Goal: Task Accomplishment & Management: Complete application form

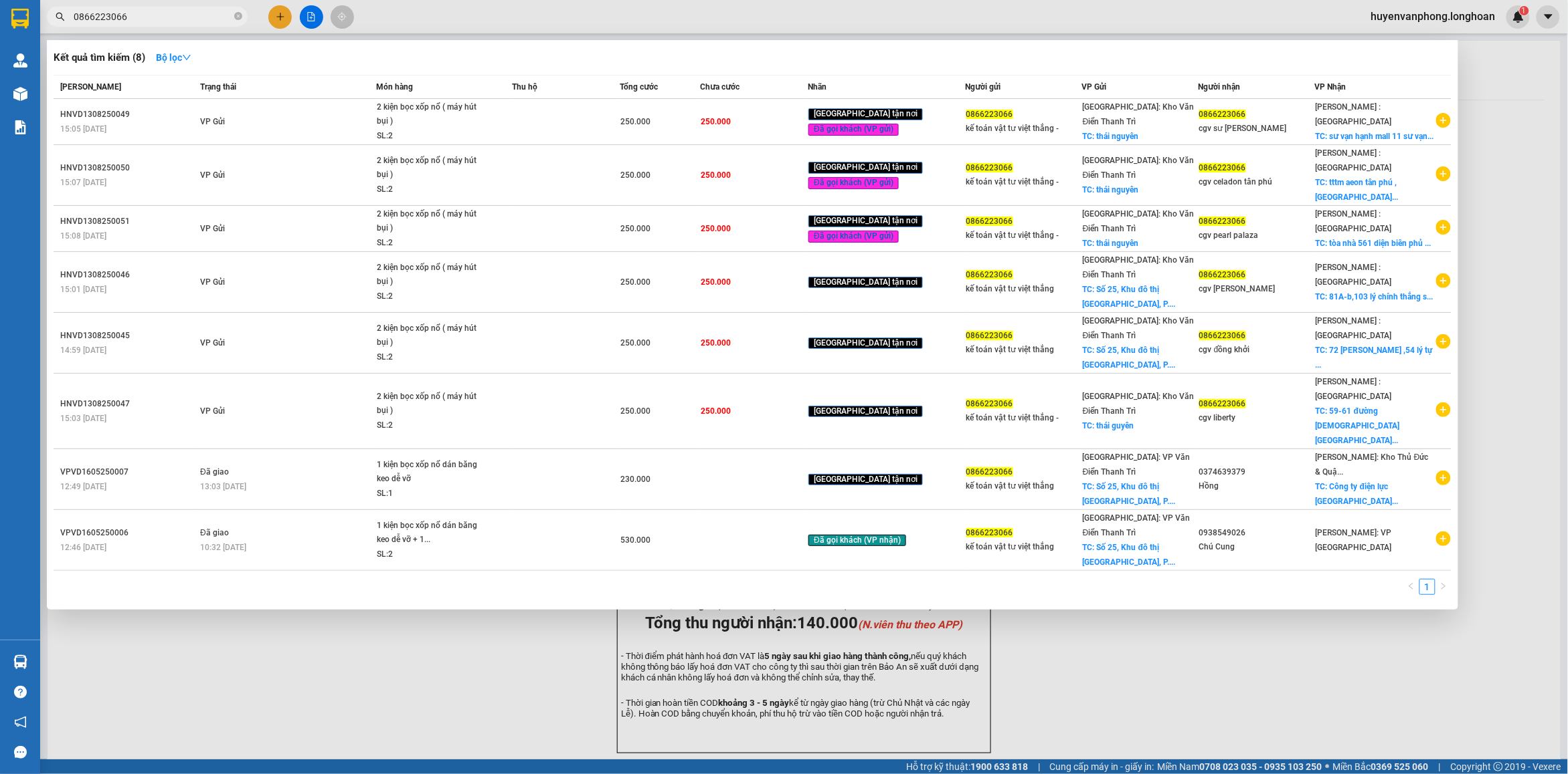
click at [241, 11] on span at bounding box center [238, 17] width 8 height 13
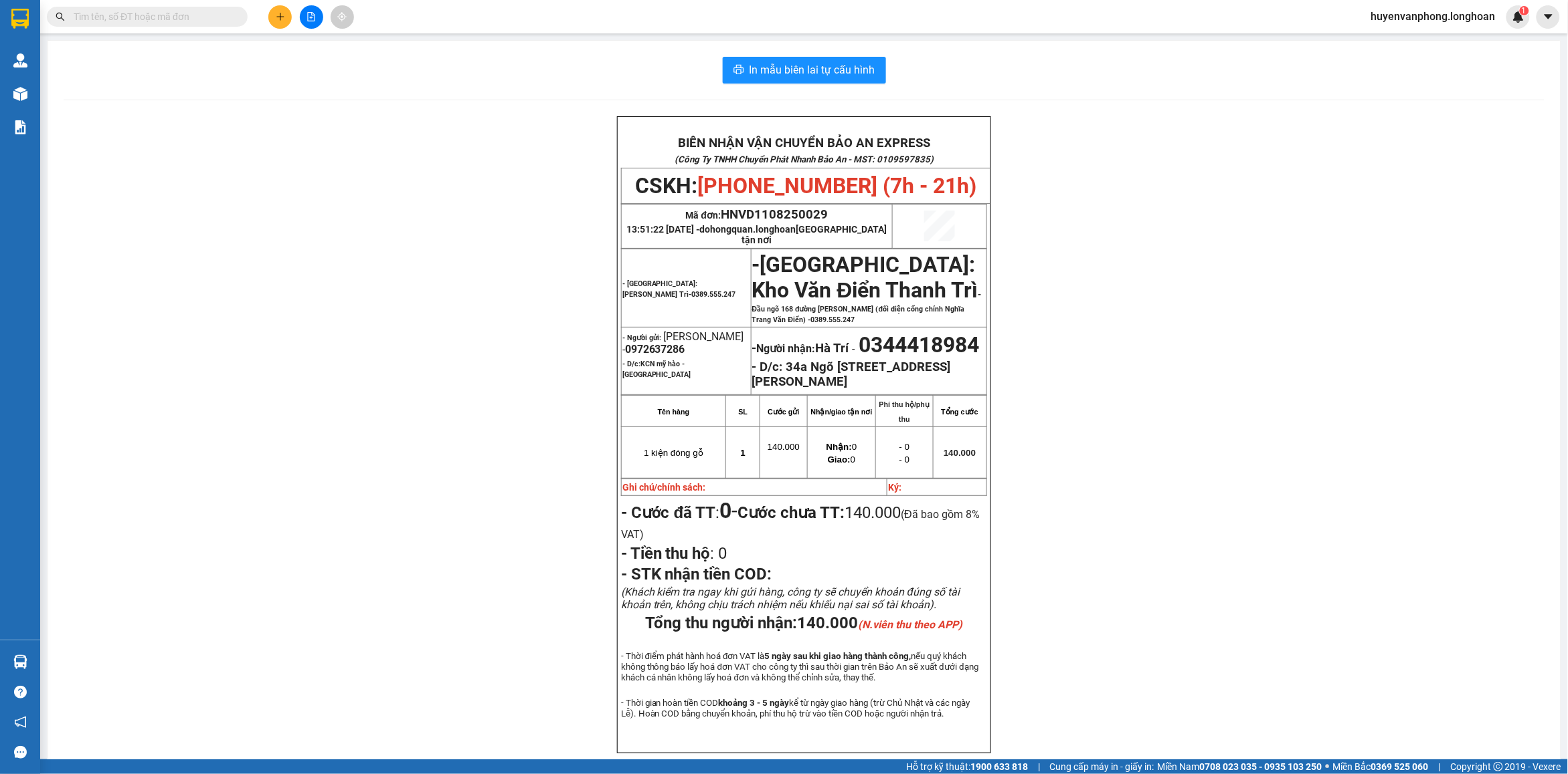
click at [179, 14] on input "text" at bounding box center [153, 17] width 158 height 15
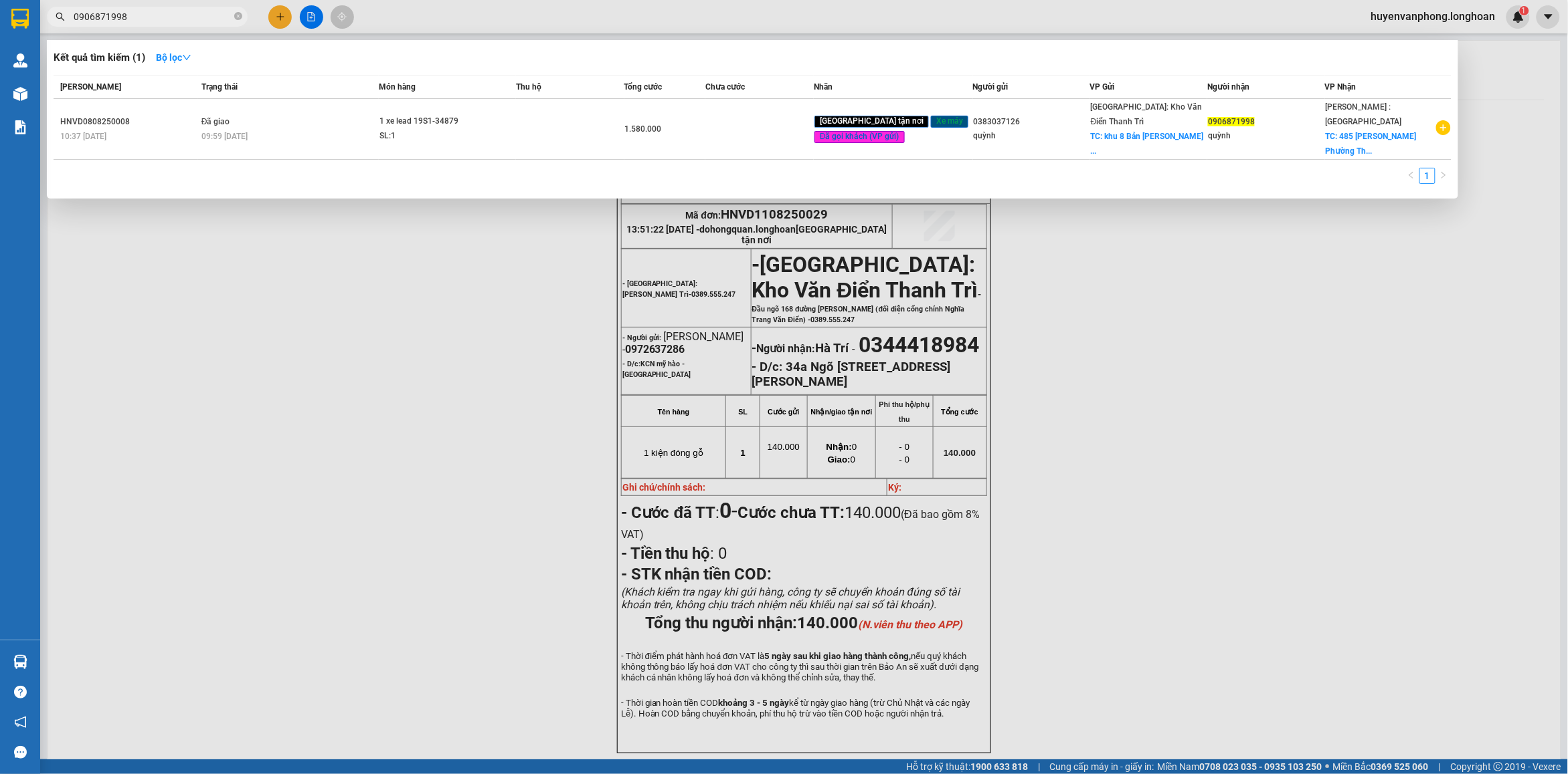
type input "0906871998"
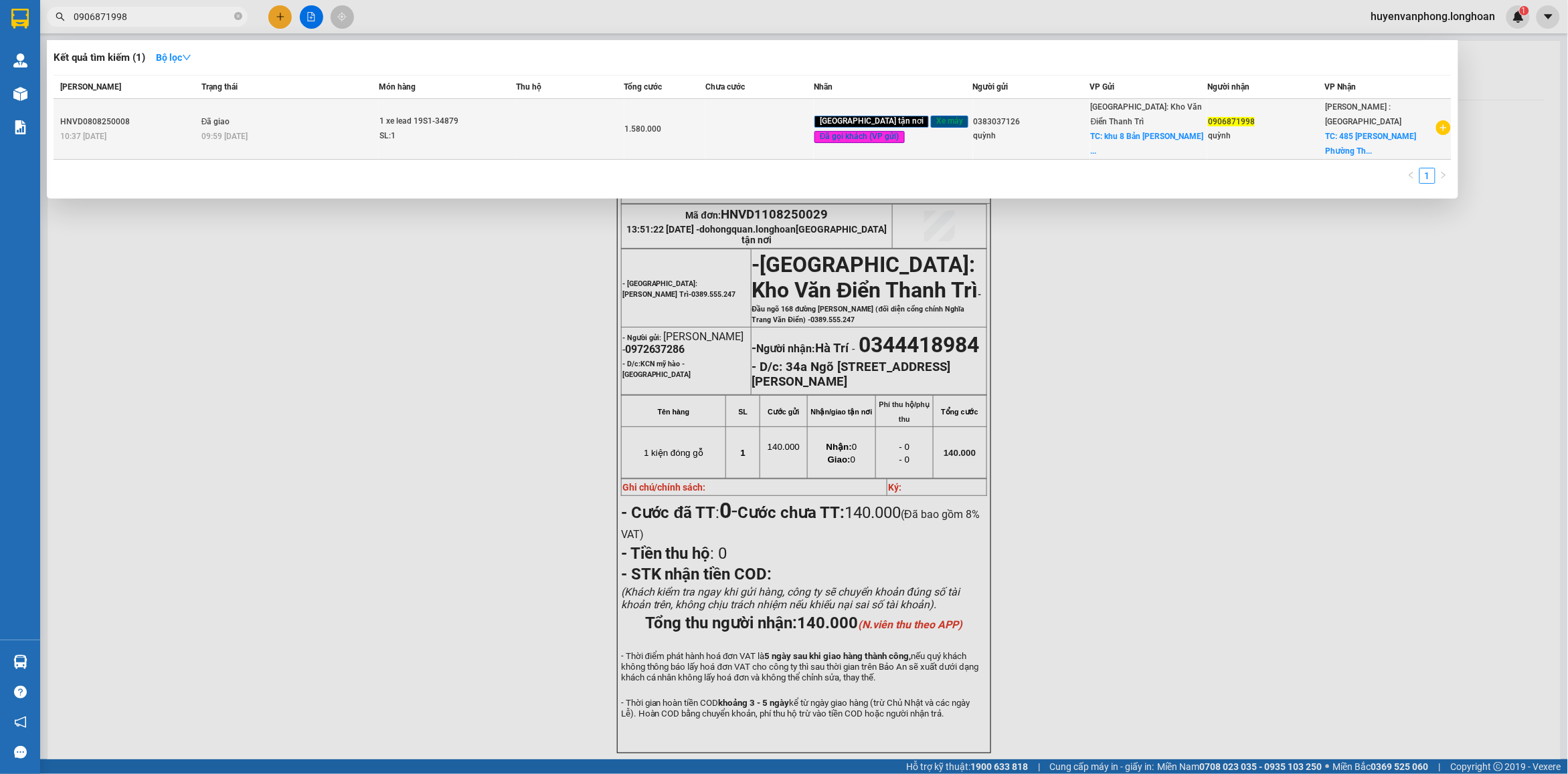
click at [498, 124] on span "1 xe lead 19S1-34879 SL: 1" at bounding box center [447, 129] width 136 height 29
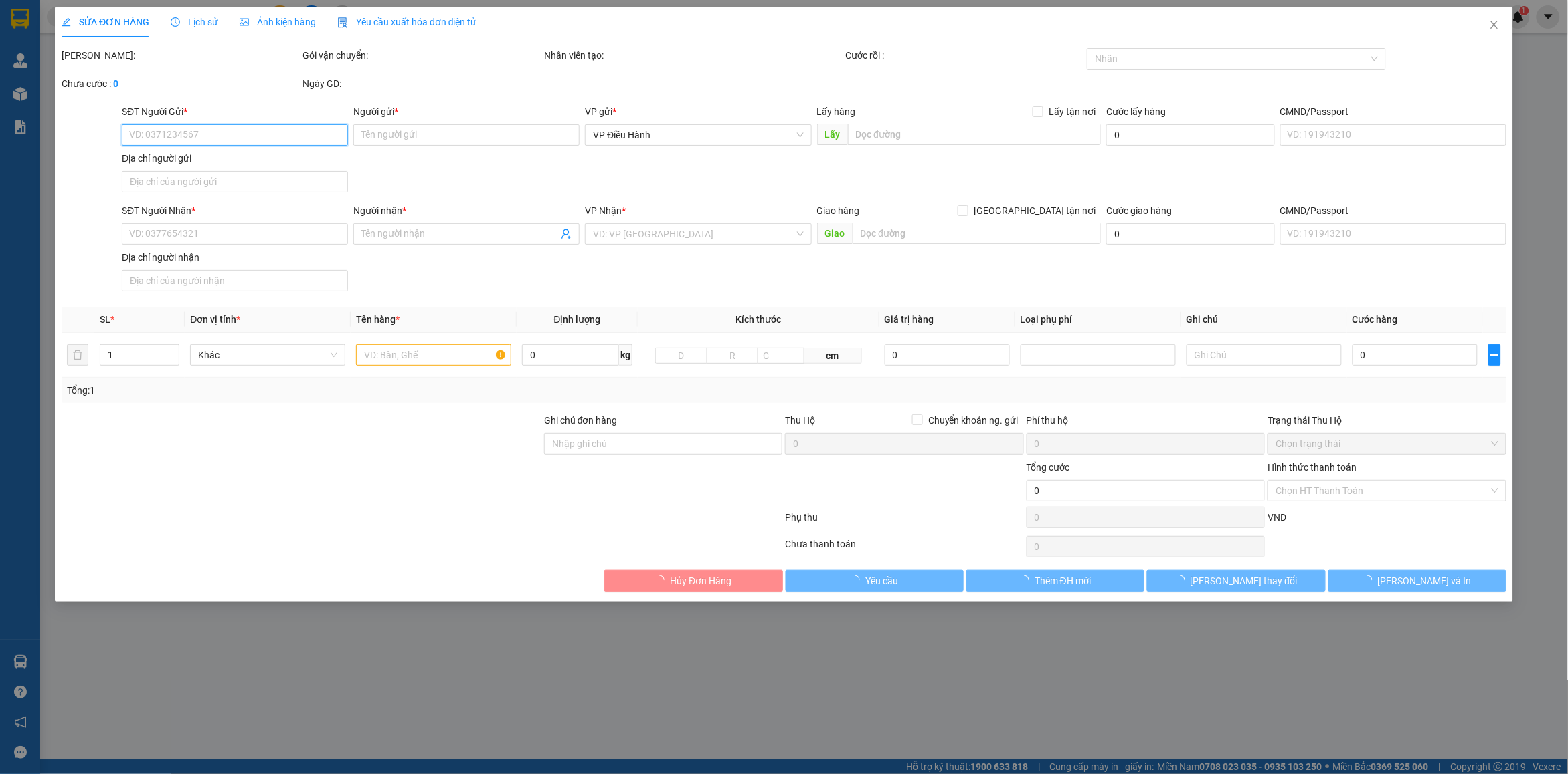
type input "0383037126"
type input "quỳnh"
checkbox input "true"
type input "khu 8 Bản Nguyên Lâm Thao [GEOGRAPHIC_DATA]"
type input "0906871998"
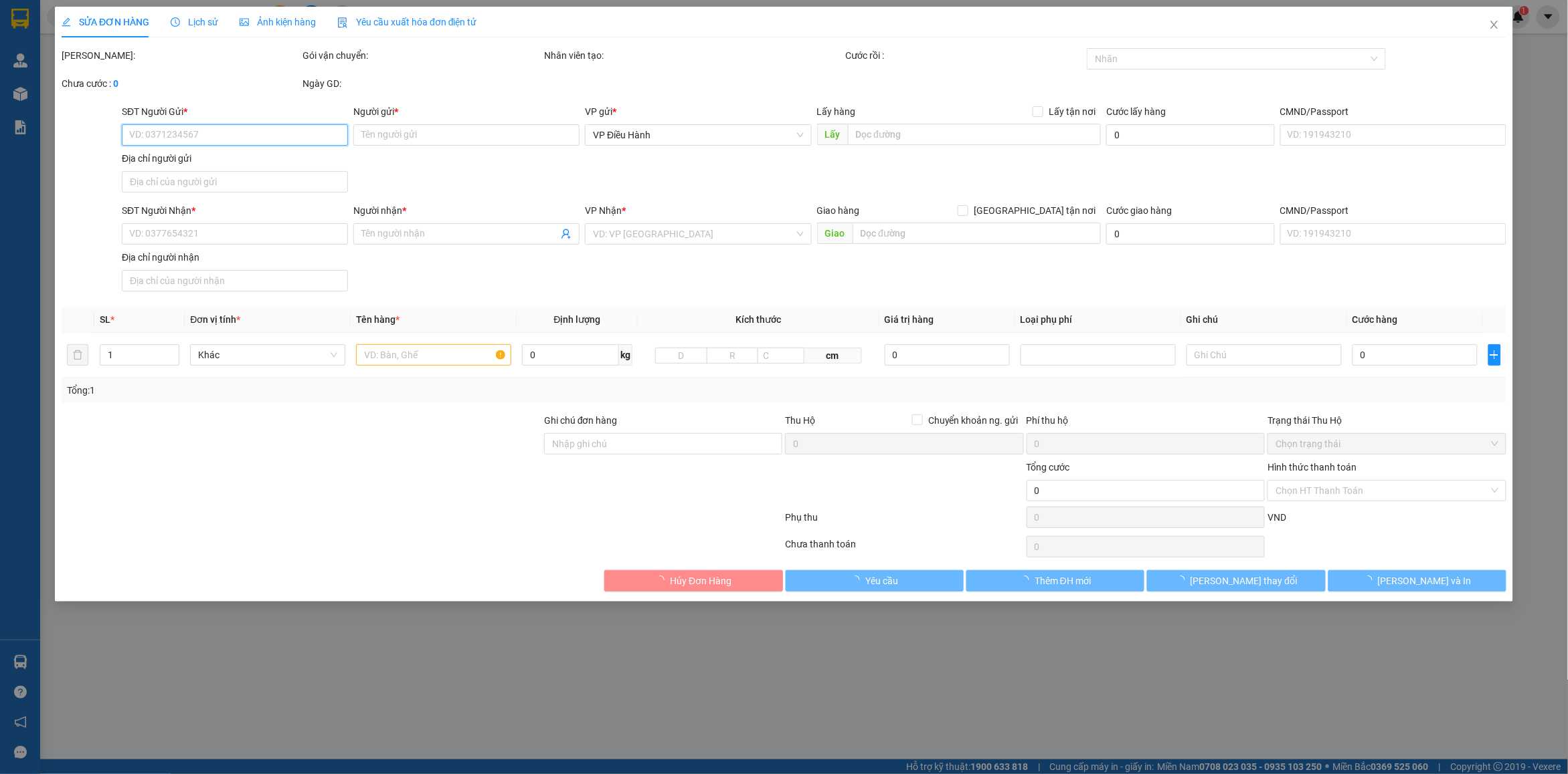
type input "quỳnh"
checkbox input "true"
type input "485 [PERSON_NAME] [GEOGRAPHIC_DATA] TP.HCM"
type input "chìa khóa quấn tay lái ( không giấy tờ )"
type input "1.580.000"
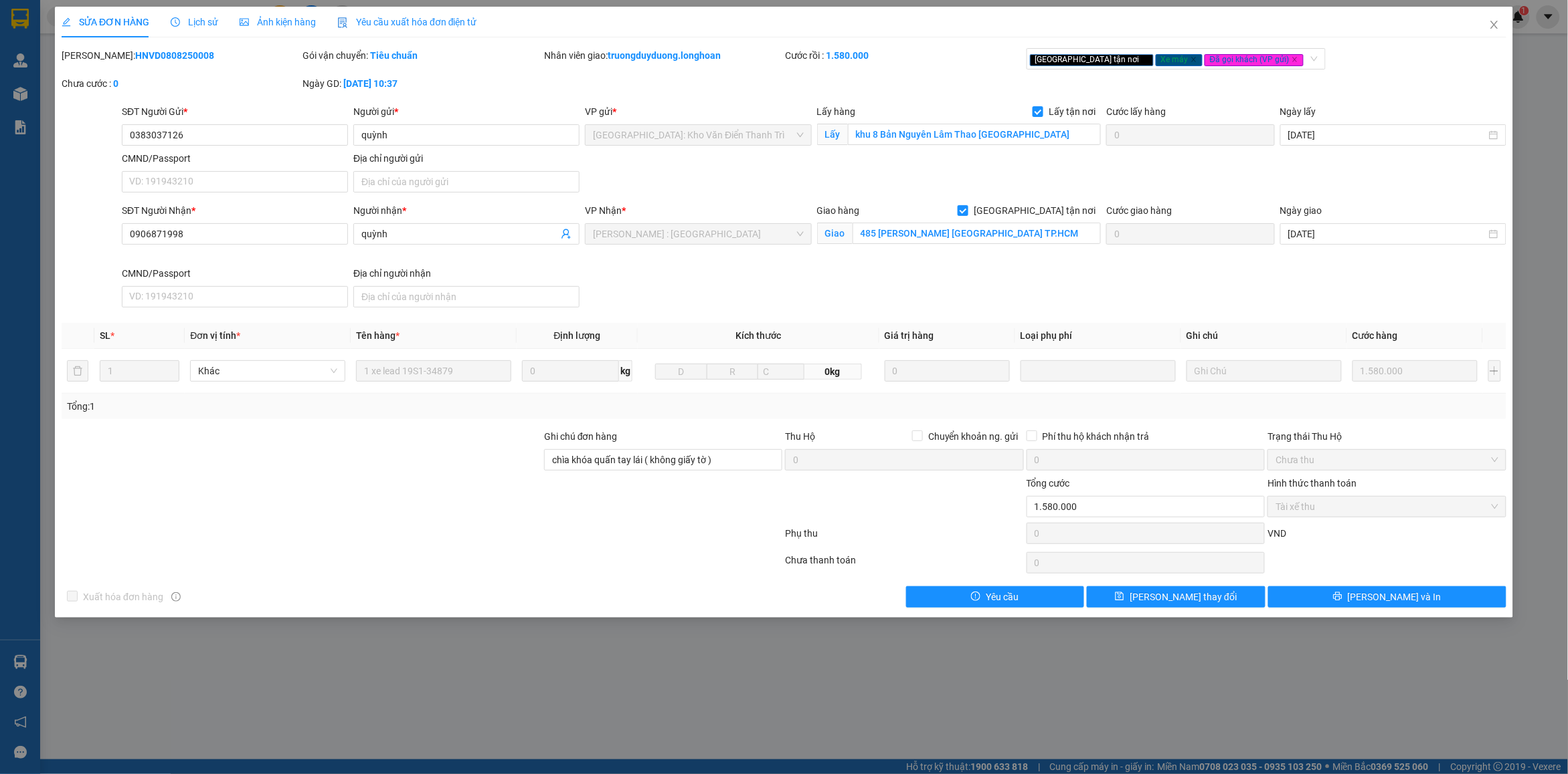
click at [192, 18] on span "Lịch sử" at bounding box center [194, 21] width 48 height 11
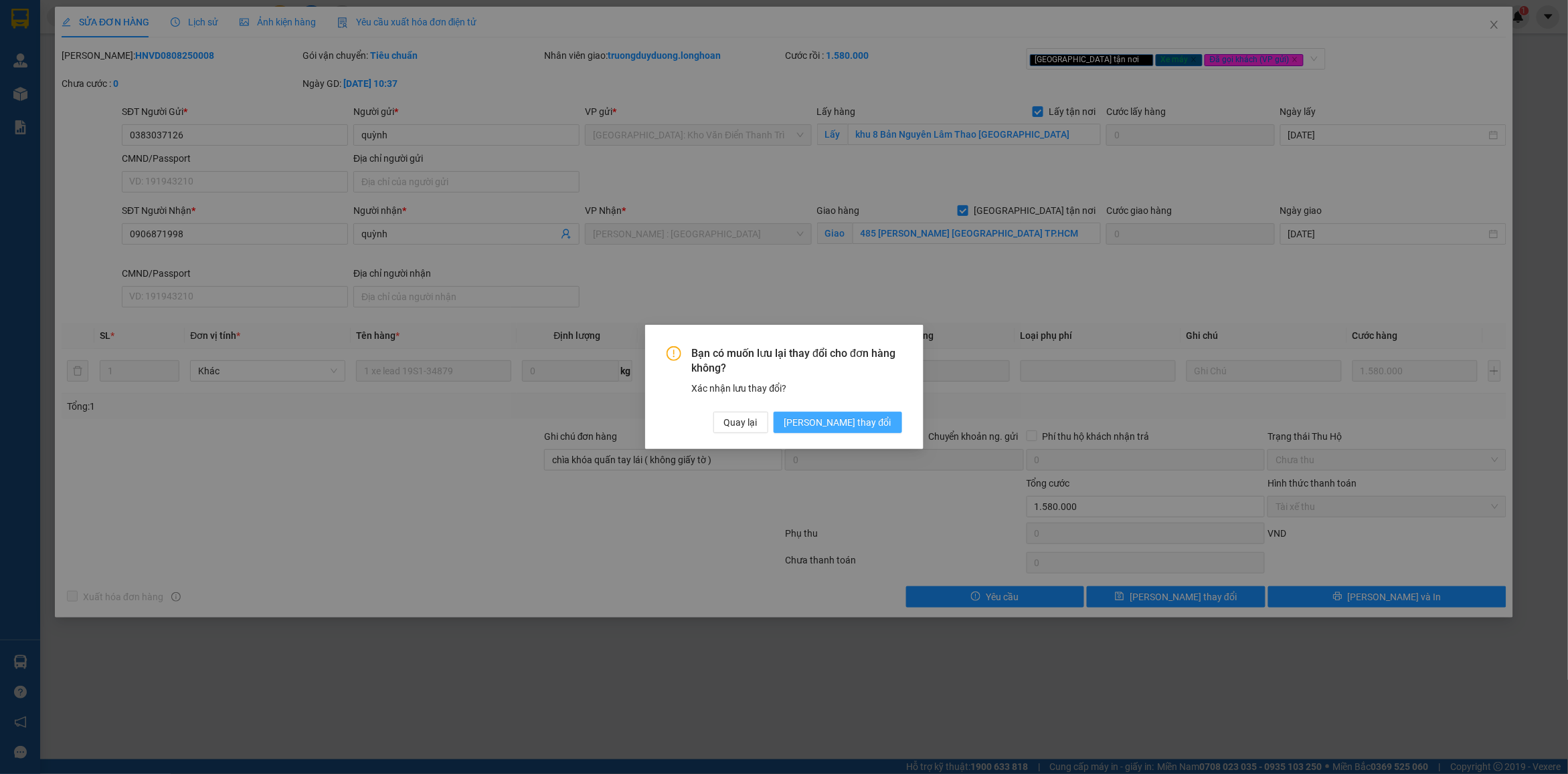
click at [877, 425] on span "[PERSON_NAME] thay đổi" at bounding box center [837, 422] width 107 height 15
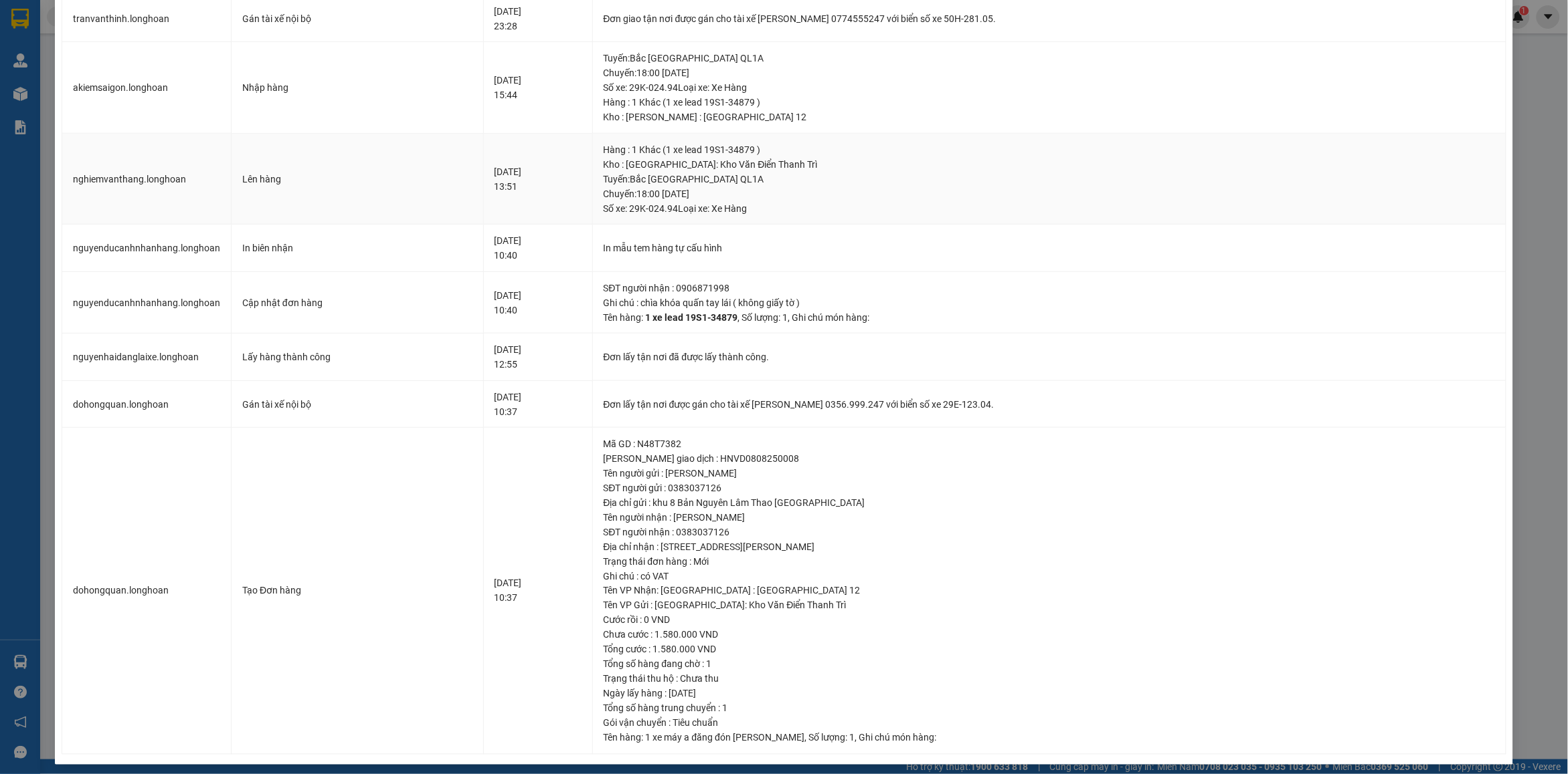
scroll to position [473, 0]
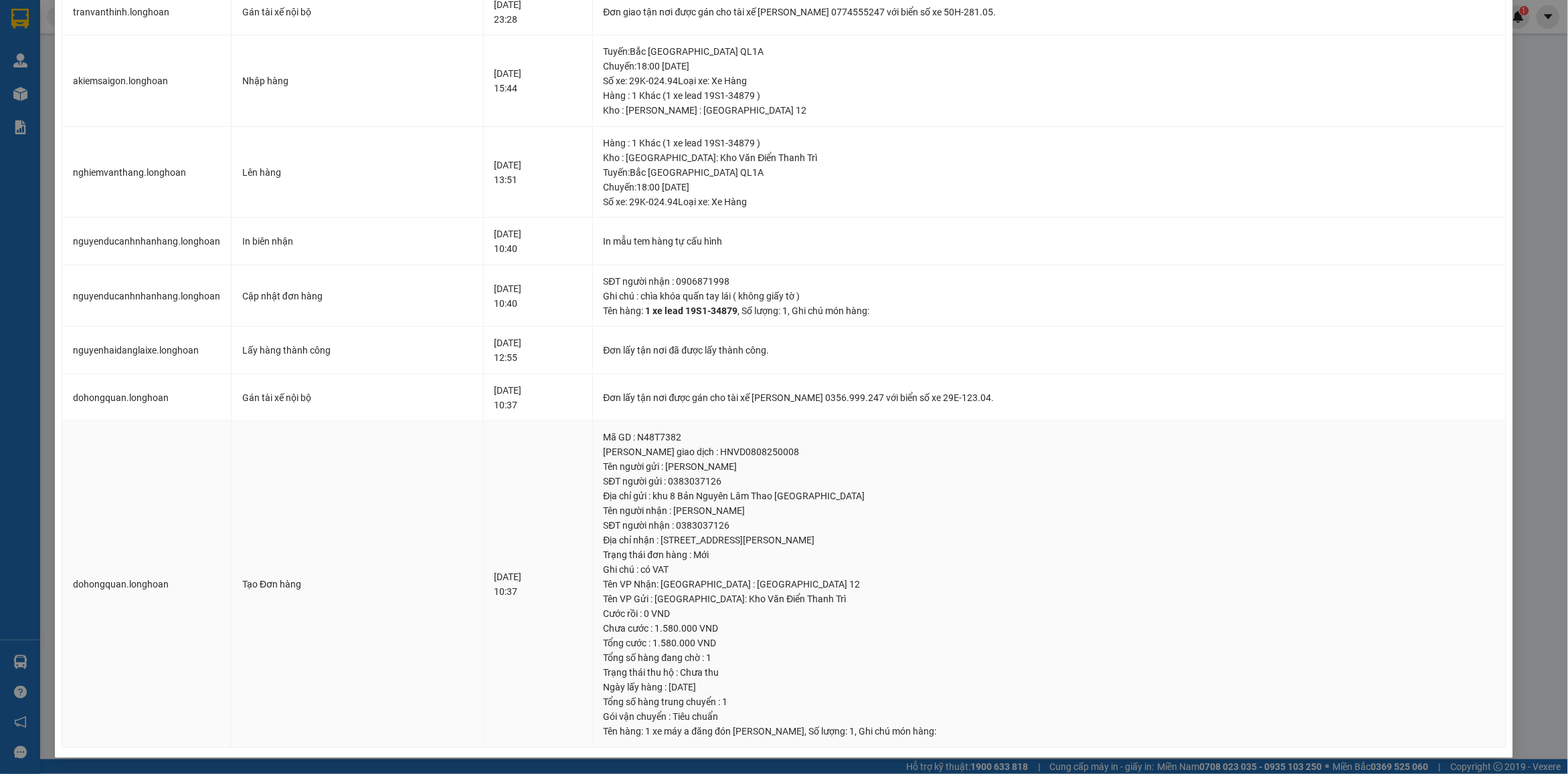
drag, startPoint x: 616, startPoint y: 512, endPoint x: 908, endPoint y: 541, distance: 293.4
click at [908, 541] on td "Mã GD : N48T7382 Mã giao dịch : HNVD0808250008 Tên người gửi : [PERSON_NAME] ng…" at bounding box center [1049, 584] width 913 height 327
copy td "Tên người nhận : [PERSON_NAME] người nhận : 0383037126 Địa chỉ nhận : [STREET_A…"
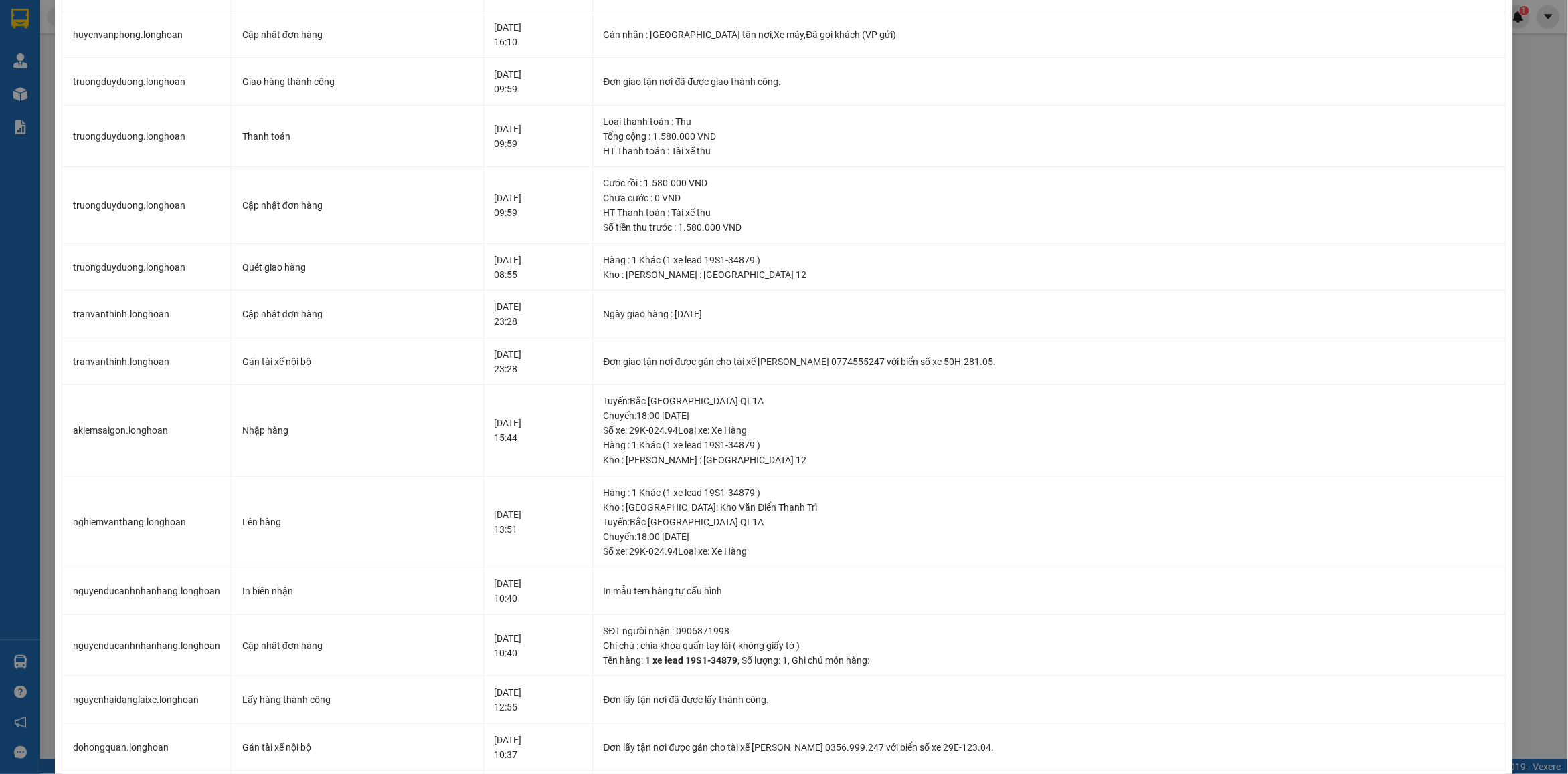
scroll to position [0, 0]
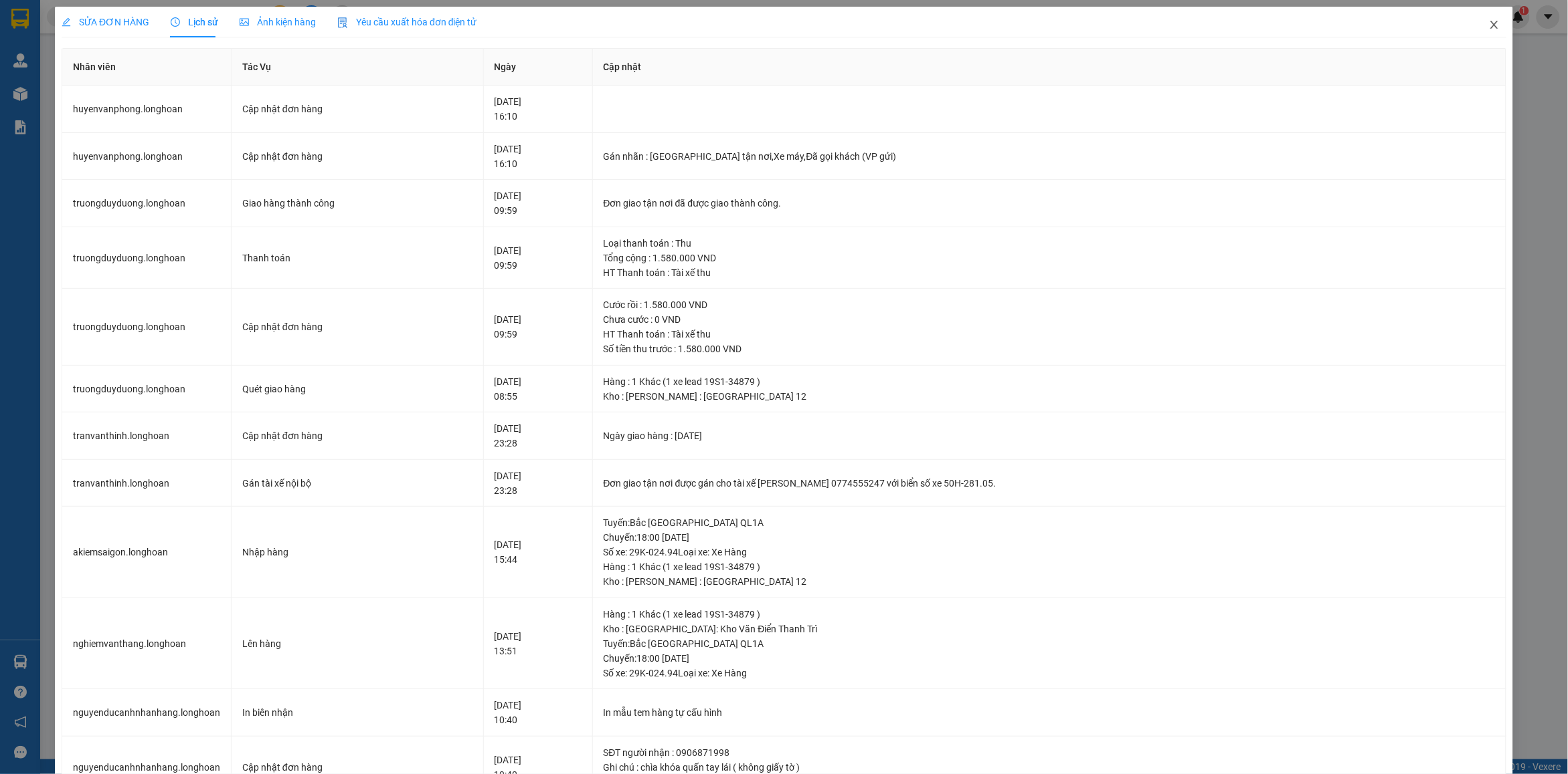
click at [1488, 22] on icon "close" at bounding box center [1493, 24] width 11 height 11
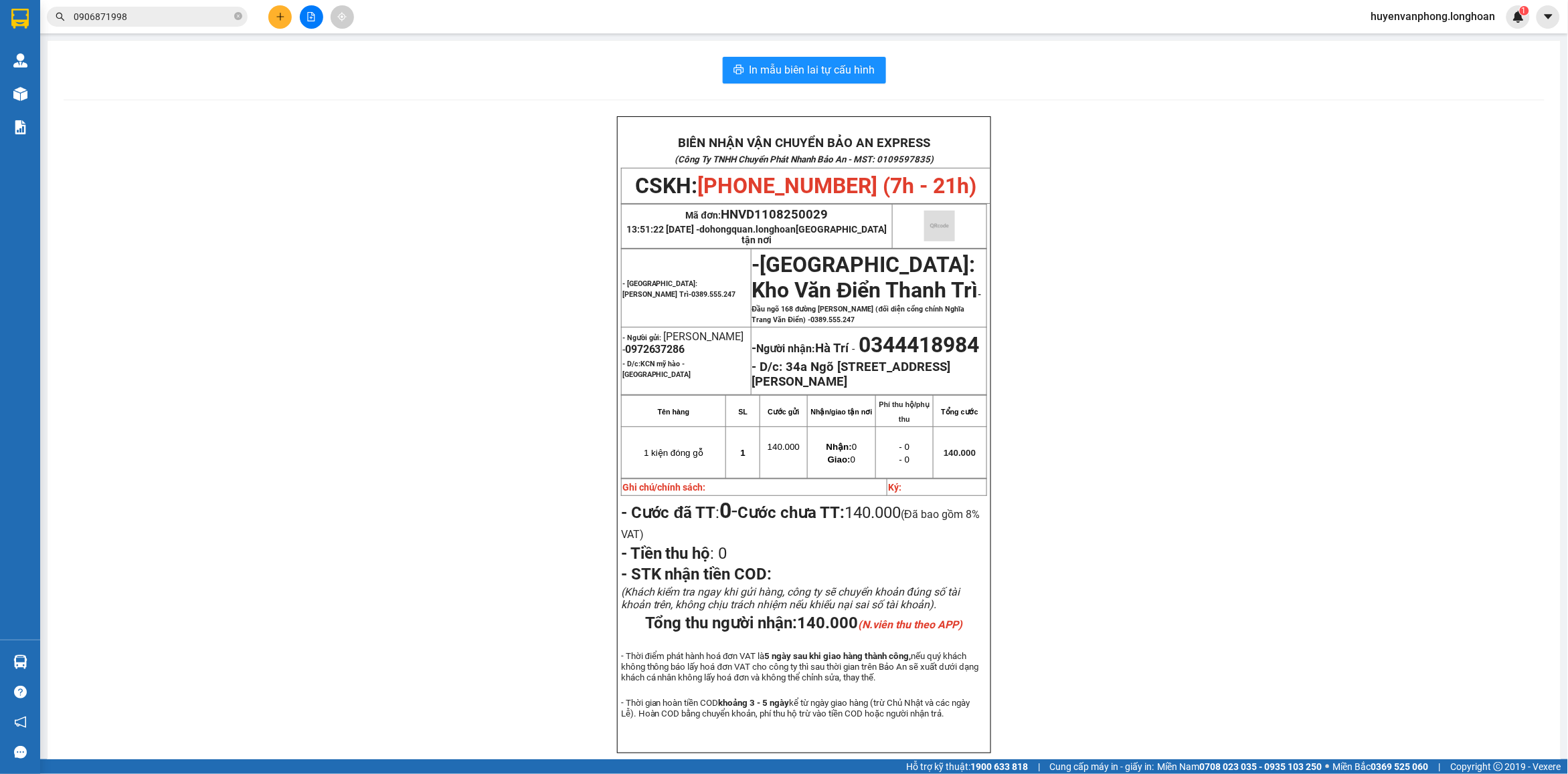
drag, startPoint x: 239, startPoint y: 17, endPoint x: 89, endPoint y: 20, distance: 150.0
click at [230, 17] on span "0906871998" at bounding box center [147, 17] width 200 height 20
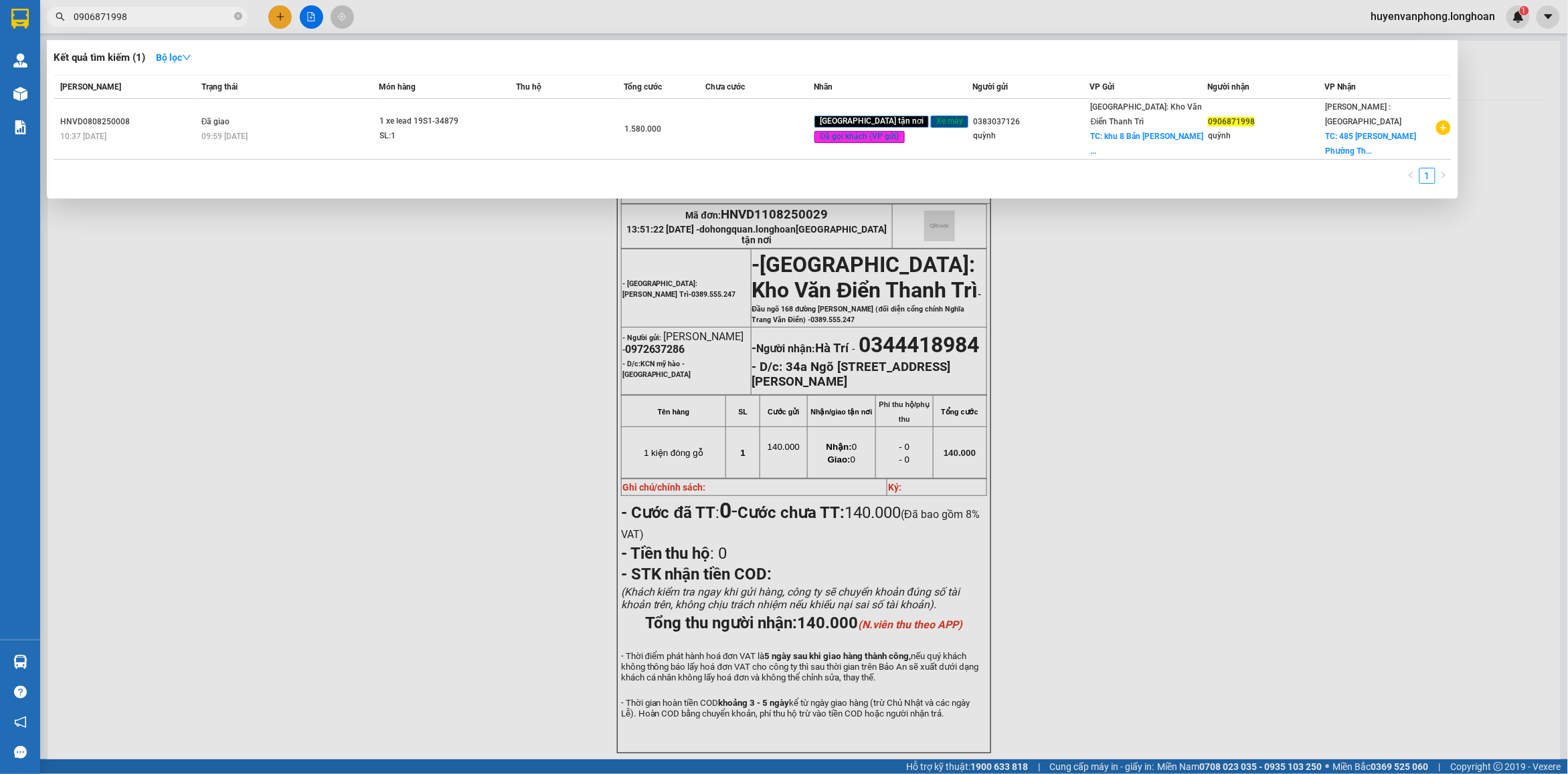
click at [89, 20] on input "0906871998" at bounding box center [153, 17] width 158 height 15
click at [137, 18] on input "0906871998" at bounding box center [153, 17] width 158 height 15
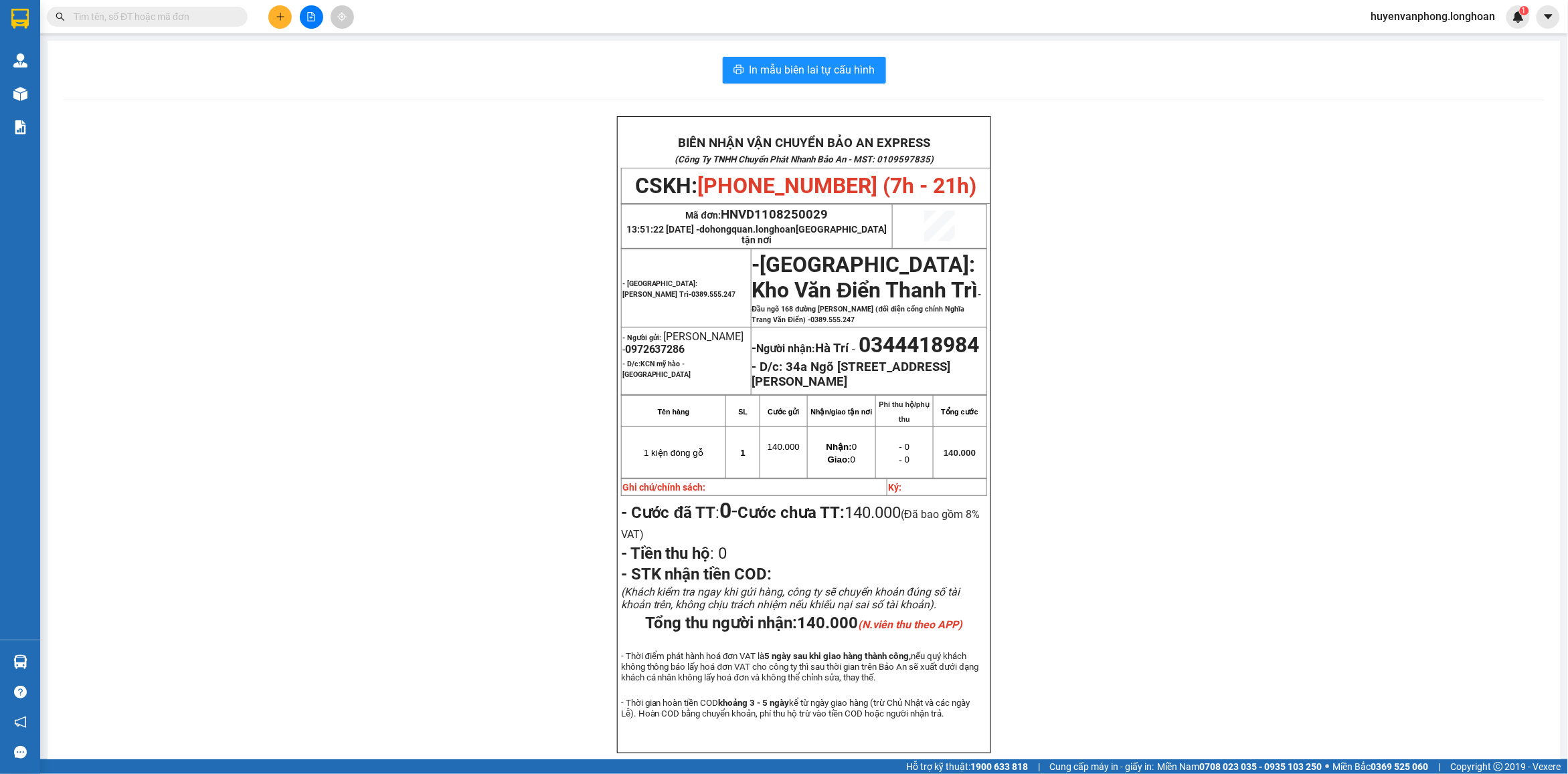
paste input "0867 692 689"
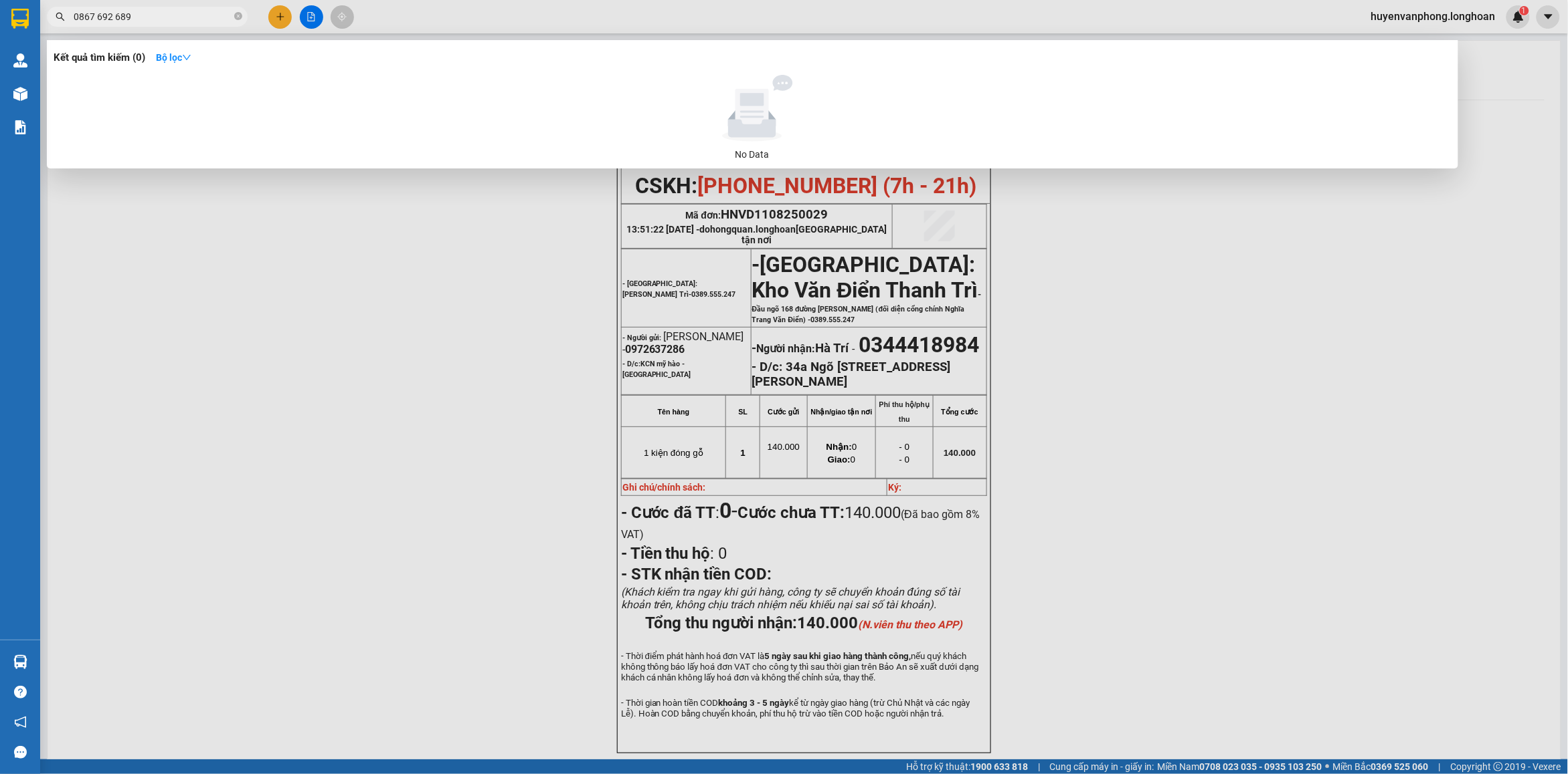
click at [94, 11] on input "0867 692 689" at bounding box center [153, 17] width 158 height 15
click at [97, 16] on input "0867 692 689" at bounding box center [153, 17] width 158 height 15
click at [112, 14] on input "0867692 689" at bounding box center [153, 17] width 158 height 15
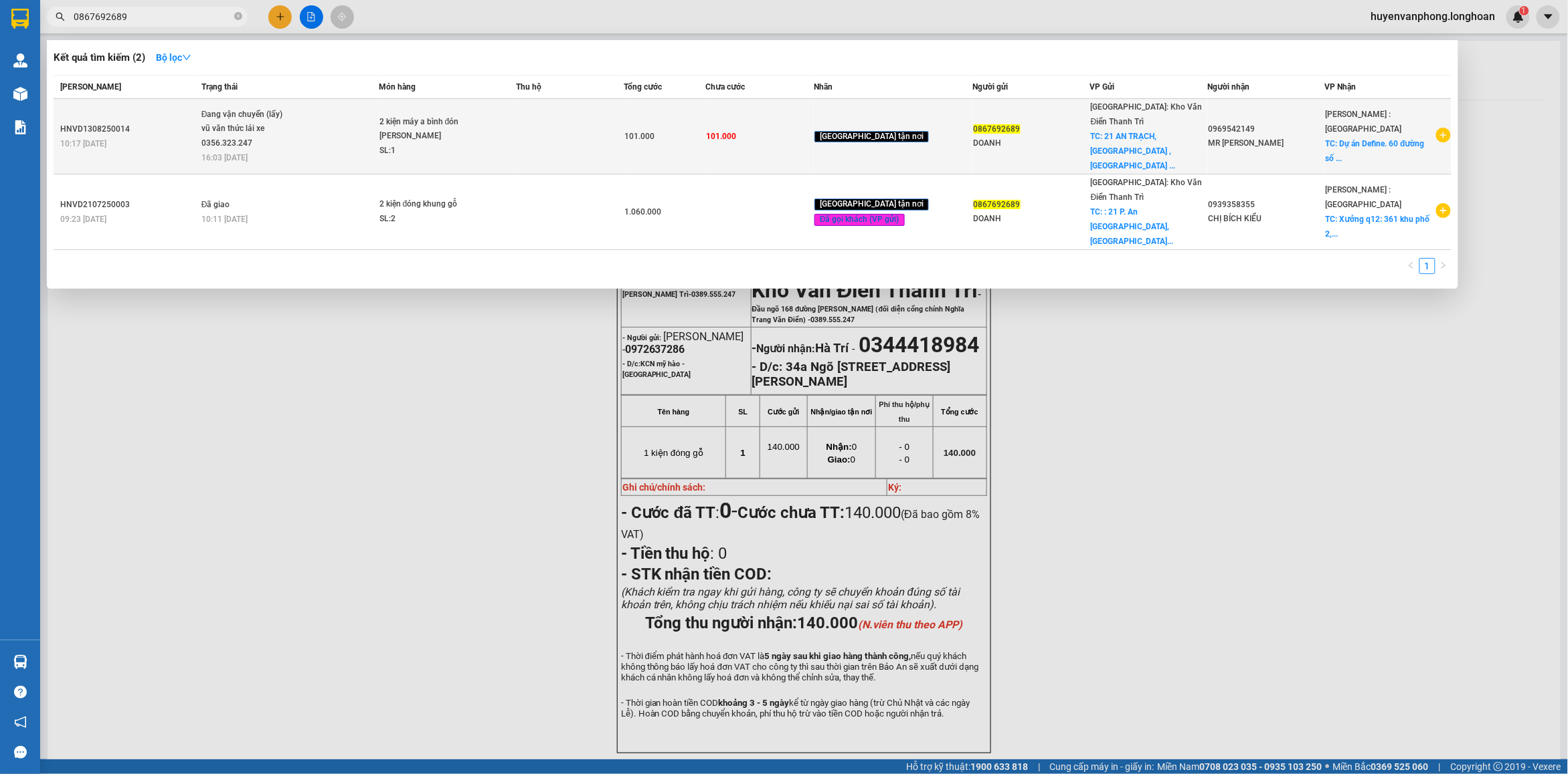
type input "0867692689"
click at [430, 132] on div "2 kiện máy a bình đón [PERSON_NAME]" at bounding box center [429, 129] width 100 height 29
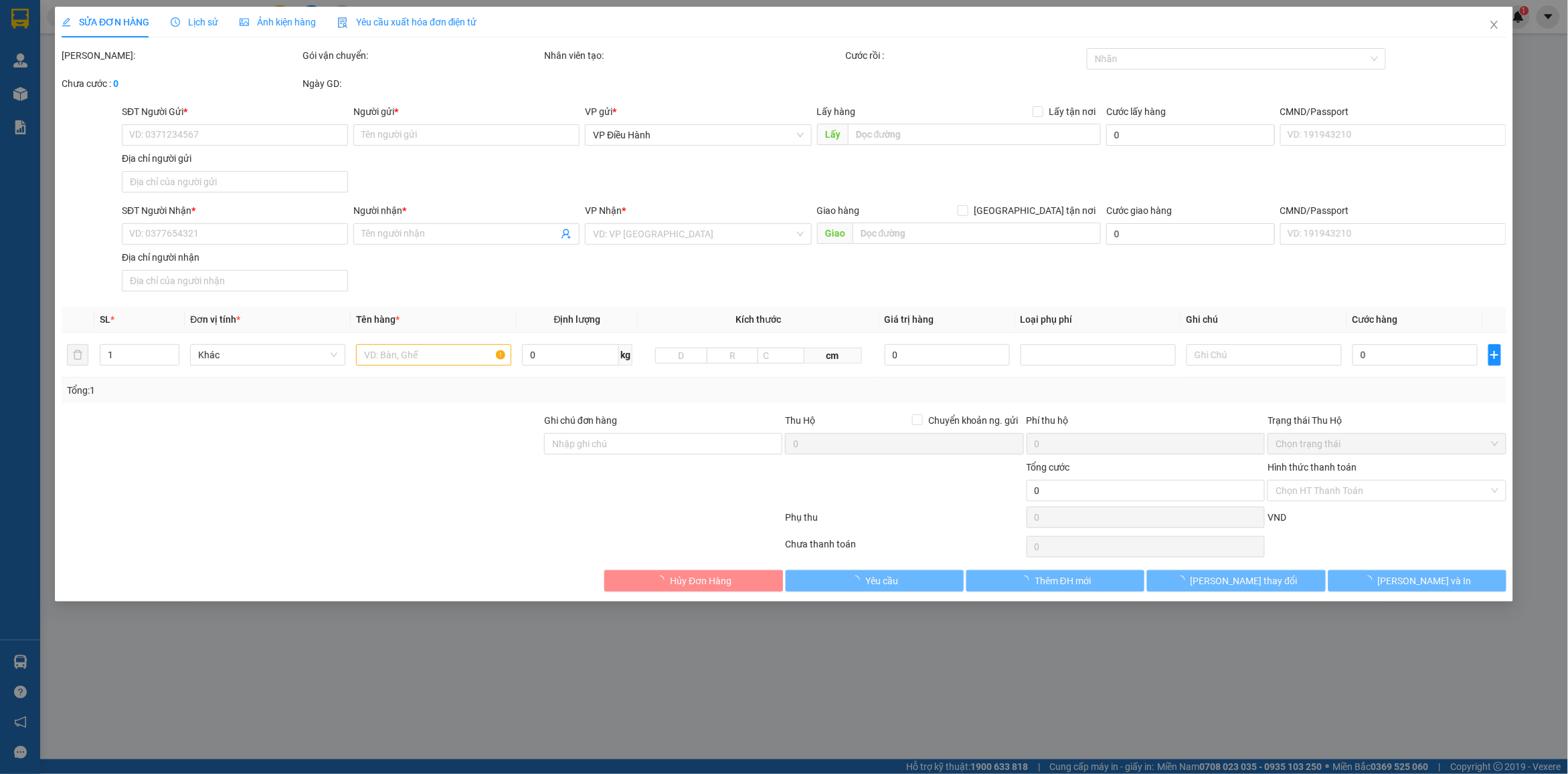
type input "0867692689"
type input "DOANH"
checkbox input "true"
type input "21 AN TRẠCH, [GEOGRAPHIC_DATA] ,[GEOGRAPHIC_DATA]"
type input "0969542149"
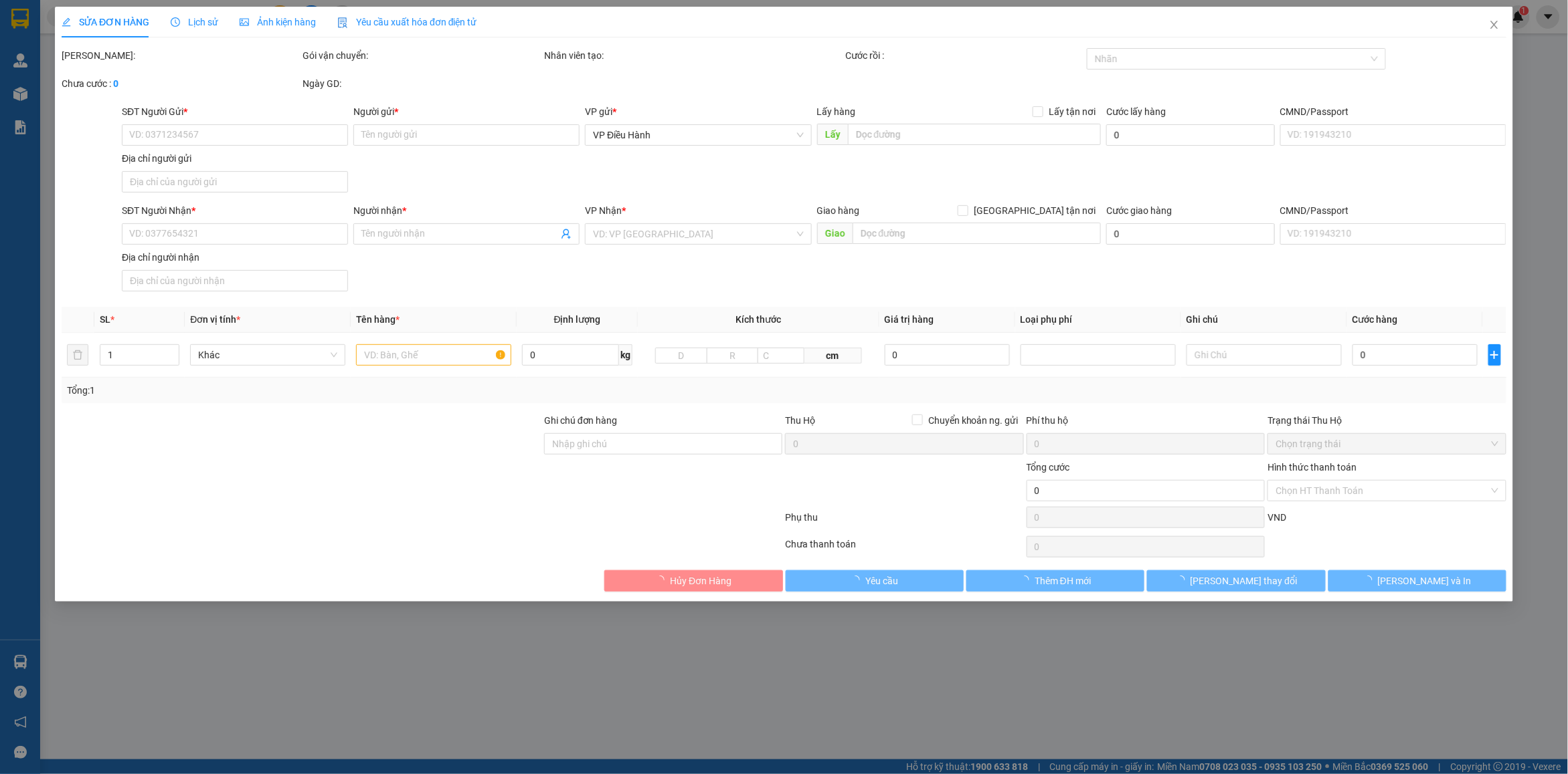
type input "MR [PERSON_NAME]"
checkbox input "true"
type input "Dự án Define. 60 đường số 02 , [GEOGRAPHIC_DATA], tp Thủ Đức HCM"
type input "có VAT"
type input "101.000"
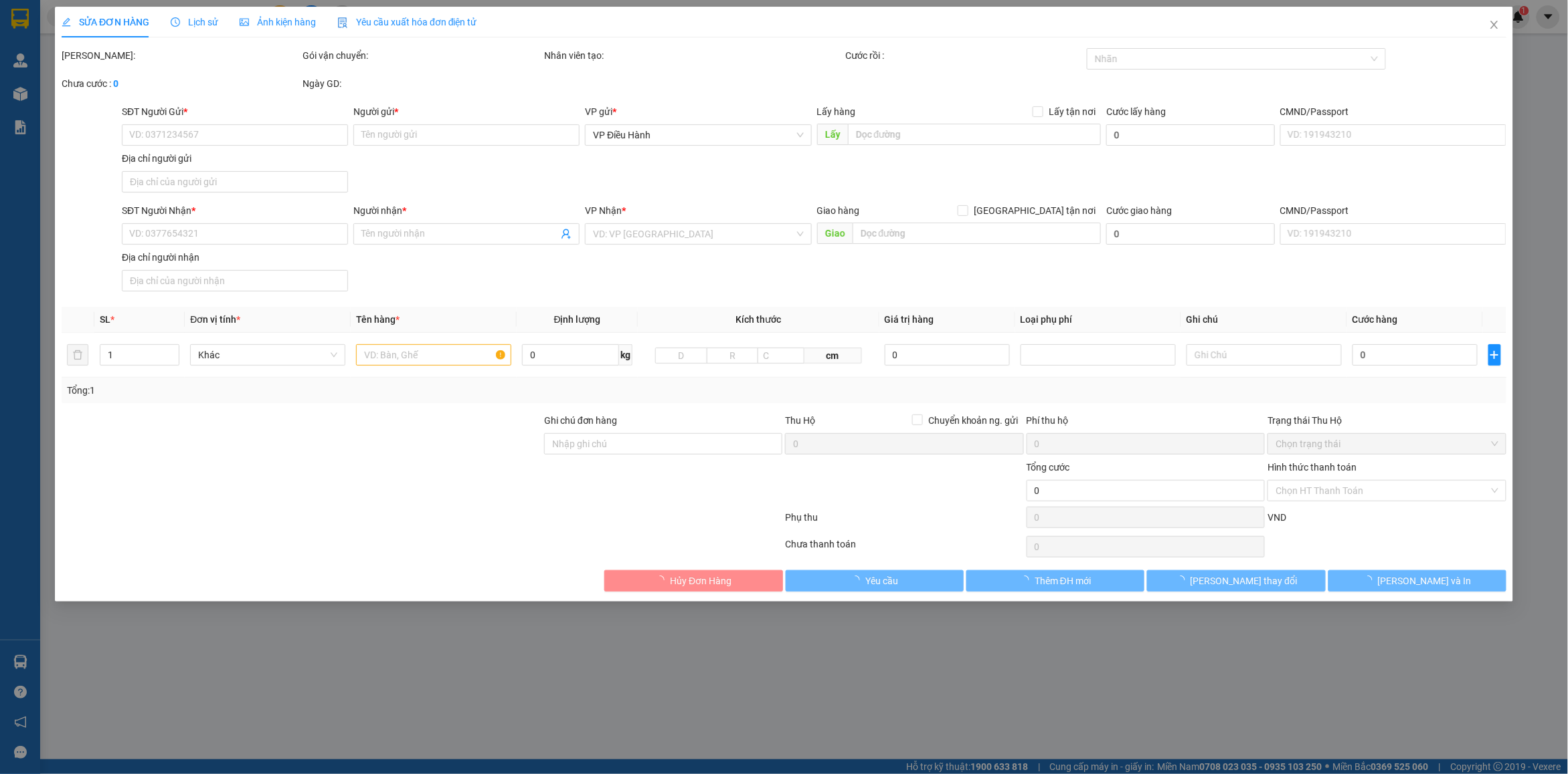
type input "101.000"
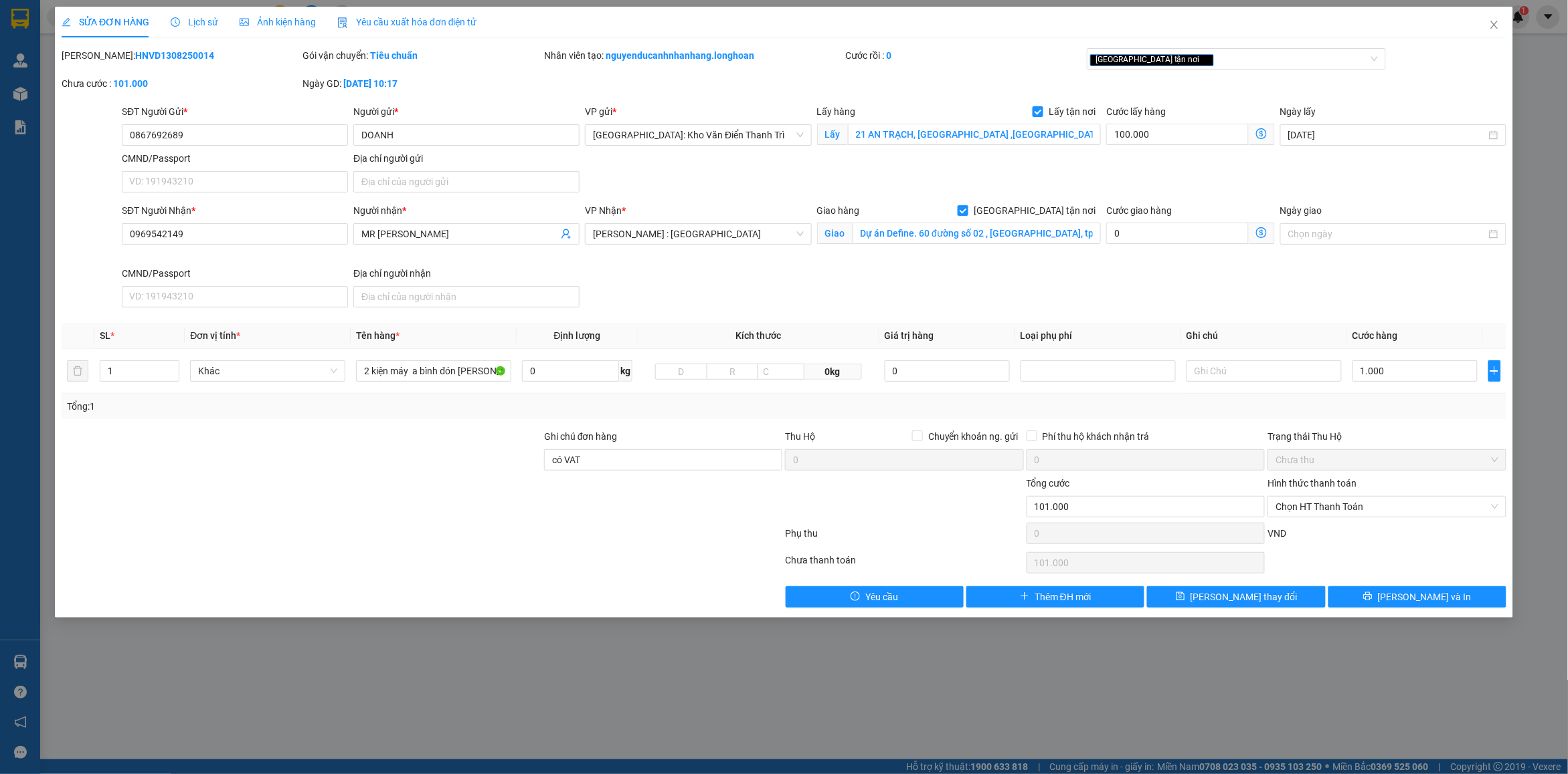
click at [198, 27] on span "Lịch sử" at bounding box center [194, 21] width 48 height 11
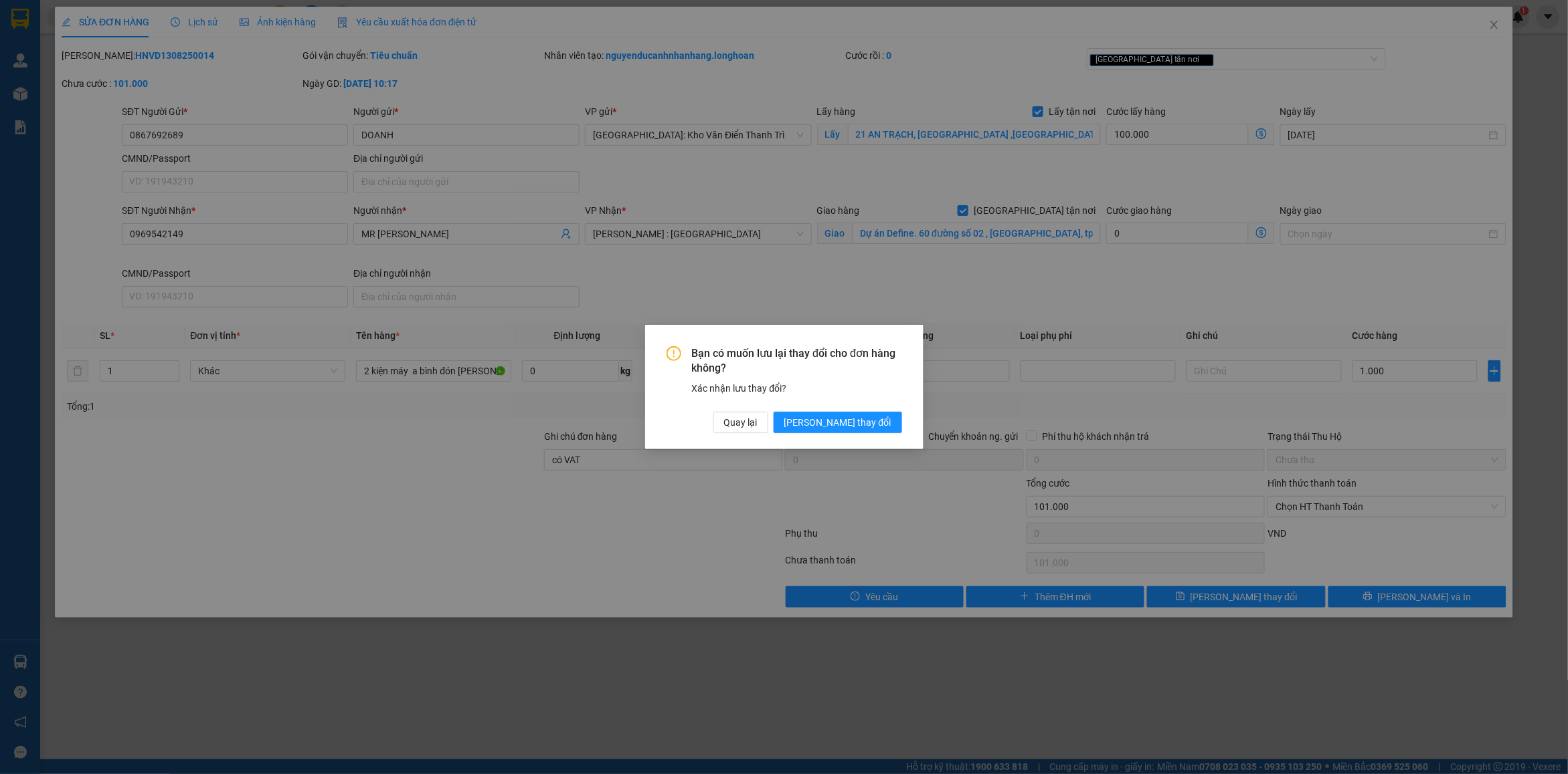
click at [999, 344] on div "Bạn có muốn lưu lại thay đổi cho đơn hàng không? Xác nhận lưu thay đổi? Quay lạ…" at bounding box center [784, 387] width 1568 height 774
click at [847, 425] on span "[PERSON_NAME] thay đổi" at bounding box center [837, 422] width 107 height 15
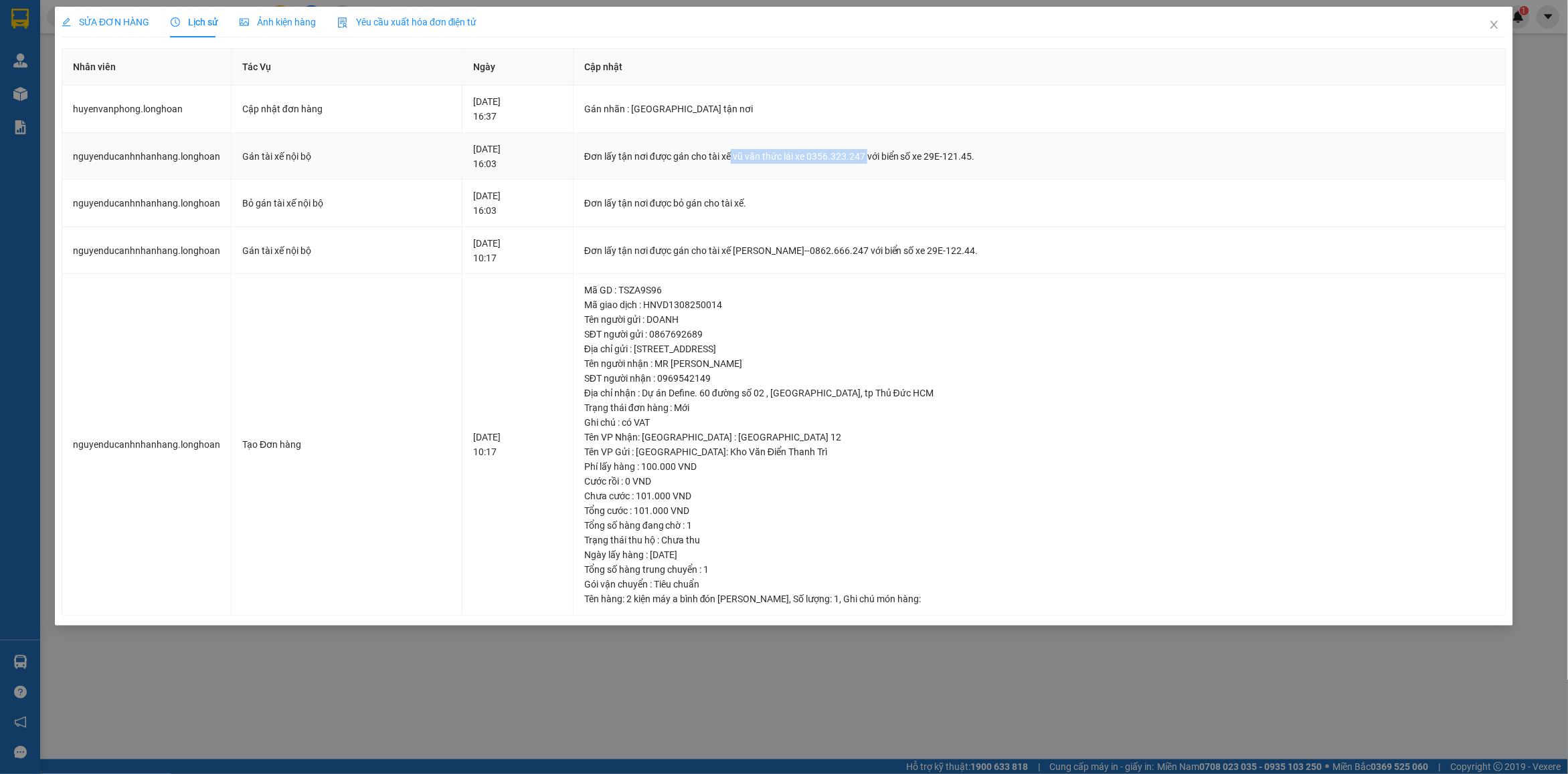
drag, startPoint x: 794, startPoint y: 160, endPoint x: 904, endPoint y: 156, distance: 110.1
click at [904, 156] on div "Đơn lấy tận nơi được gán cho tài xế vũ văn thức lái xe 0356.323.247 với biển số…" at bounding box center [1039, 156] width 910 height 15
click at [1492, 29] on icon "close" at bounding box center [1493, 24] width 11 height 11
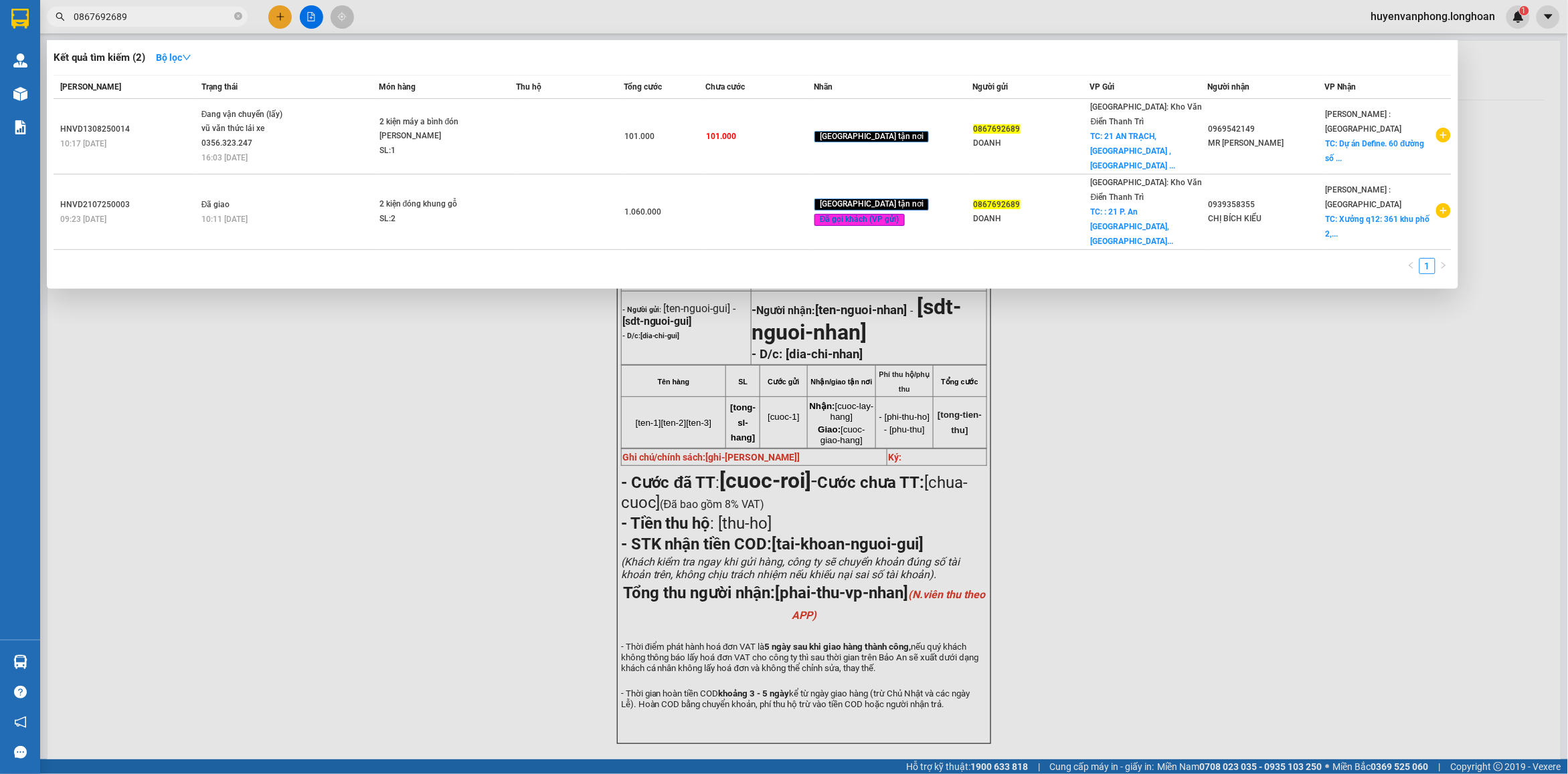
click at [194, 15] on input "0867692689" at bounding box center [153, 17] width 158 height 15
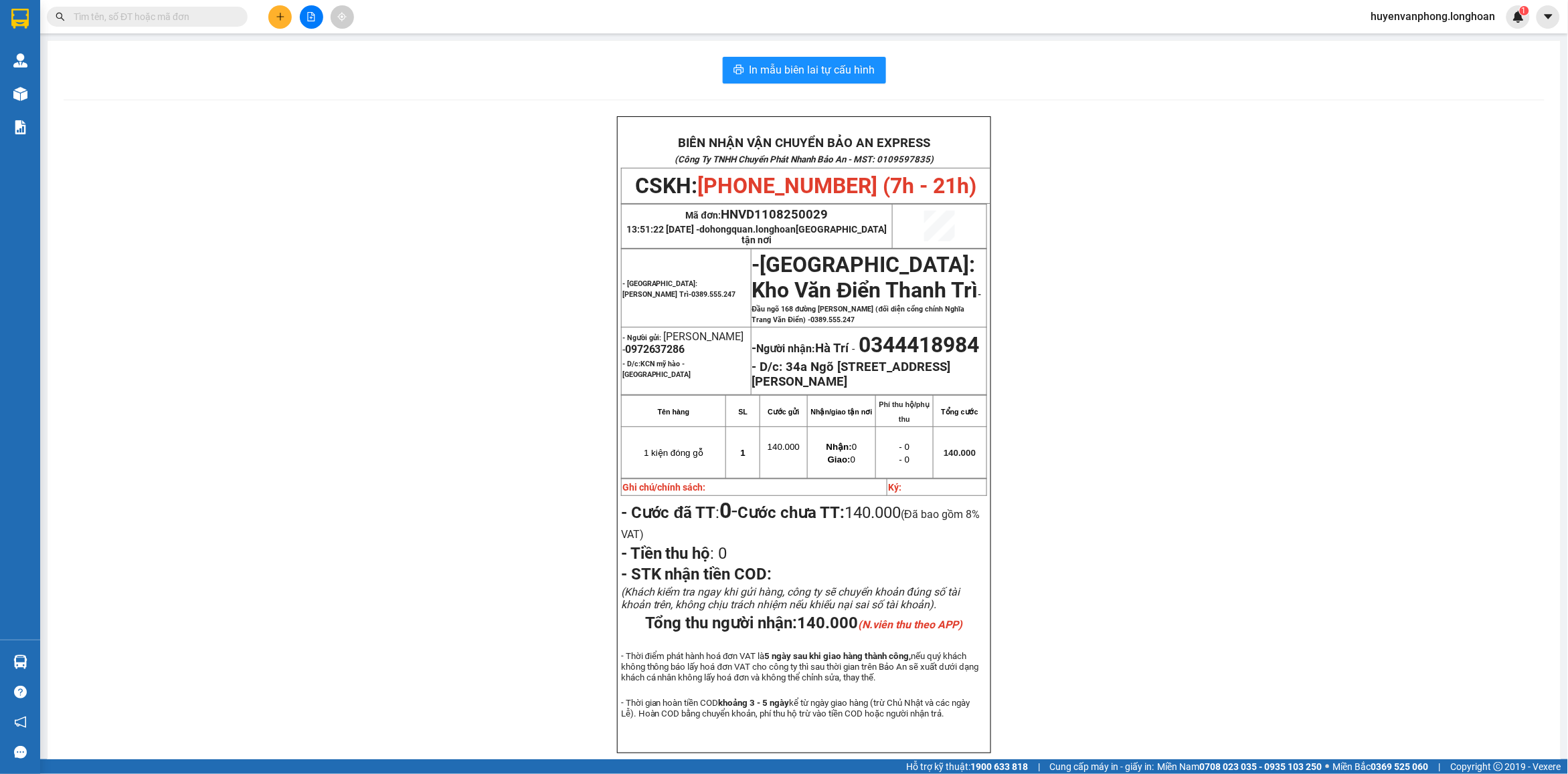
paste input "0365215768"
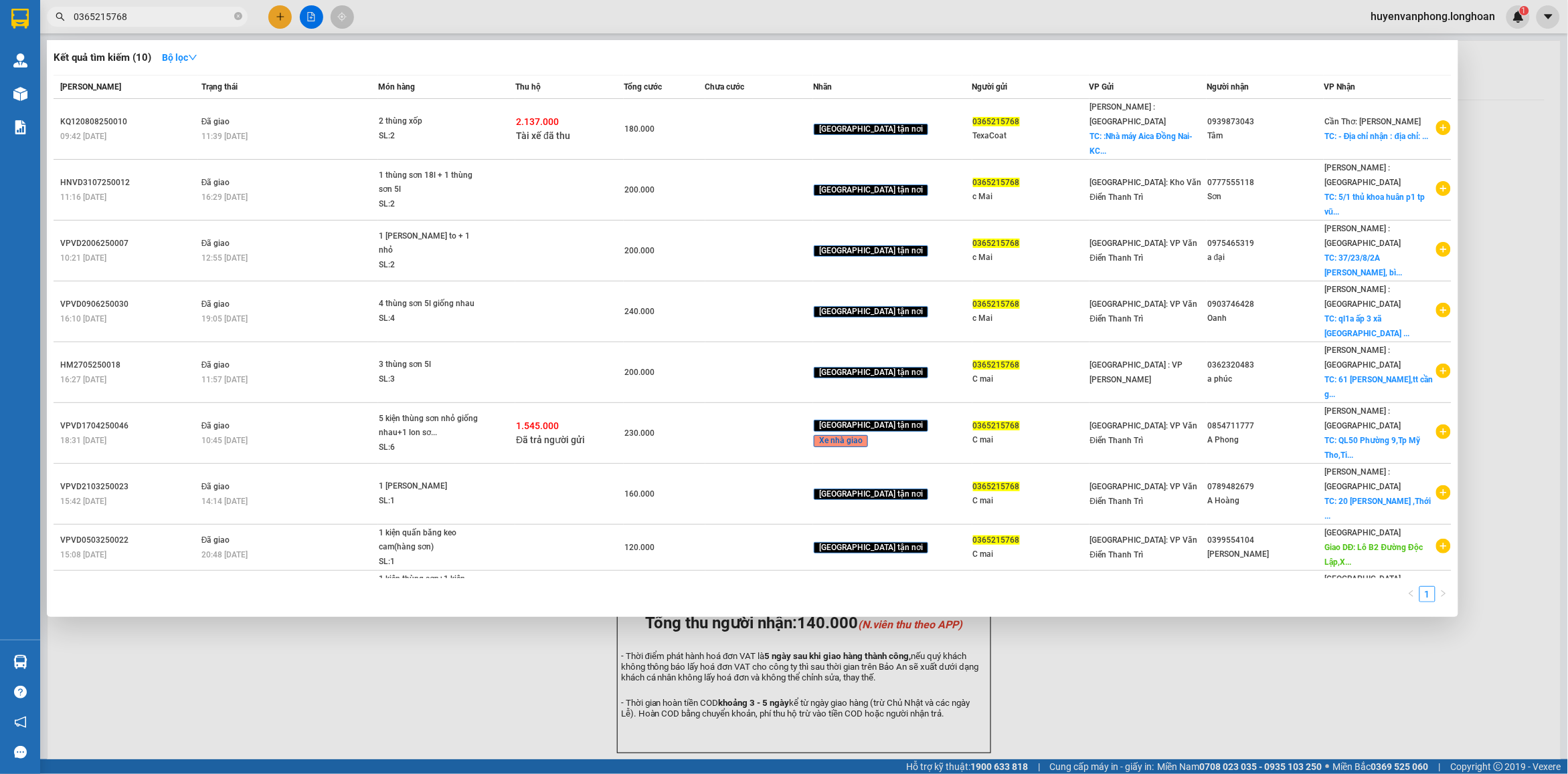
type input "0365215768"
click at [239, 18] on icon "close-circle" at bounding box center [238, 16] width 8 height 8
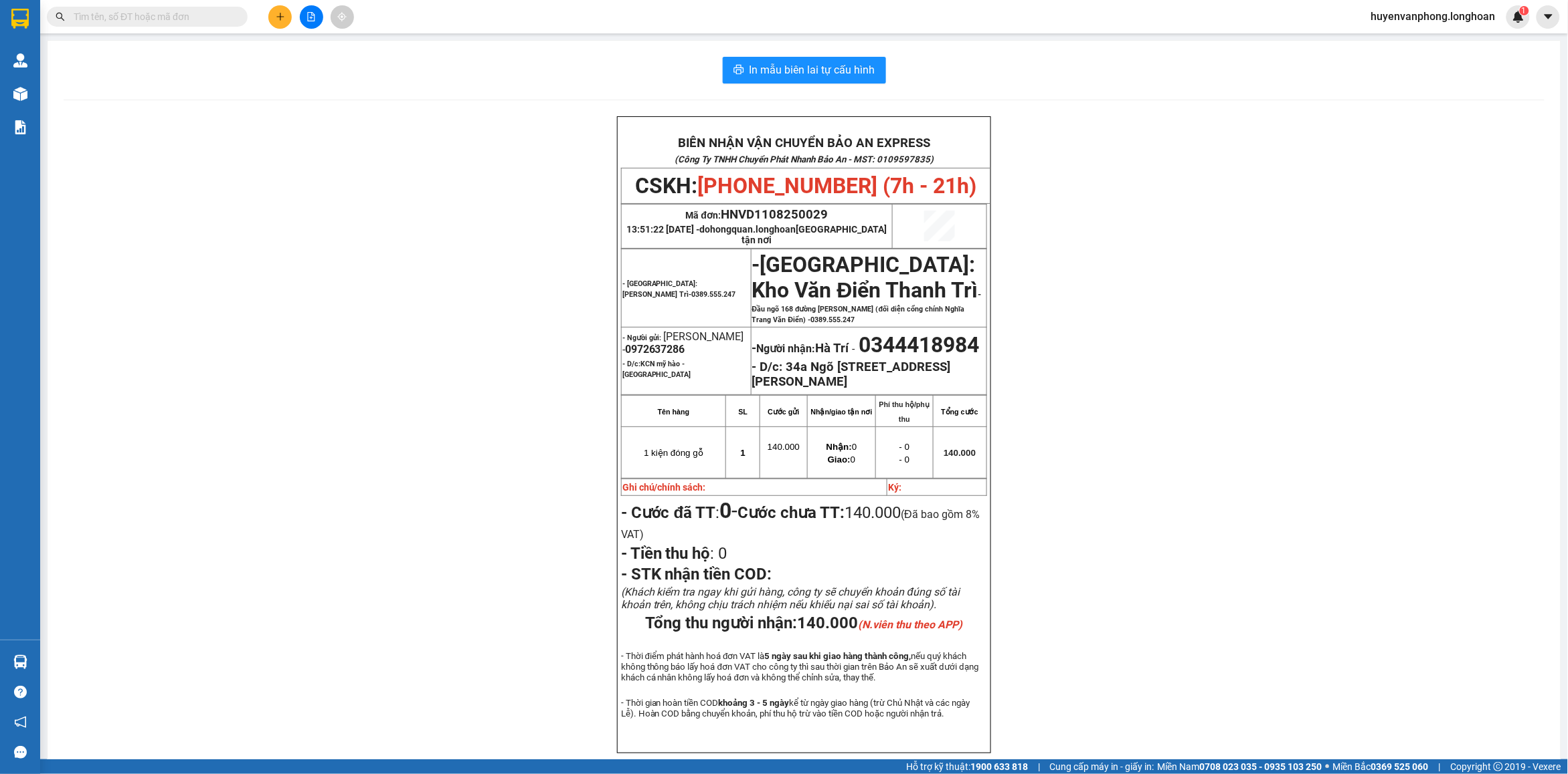
click at [186, 15] on input "text" at bounding box center [153, 17] width 158 height 15
paste input "0942462306"
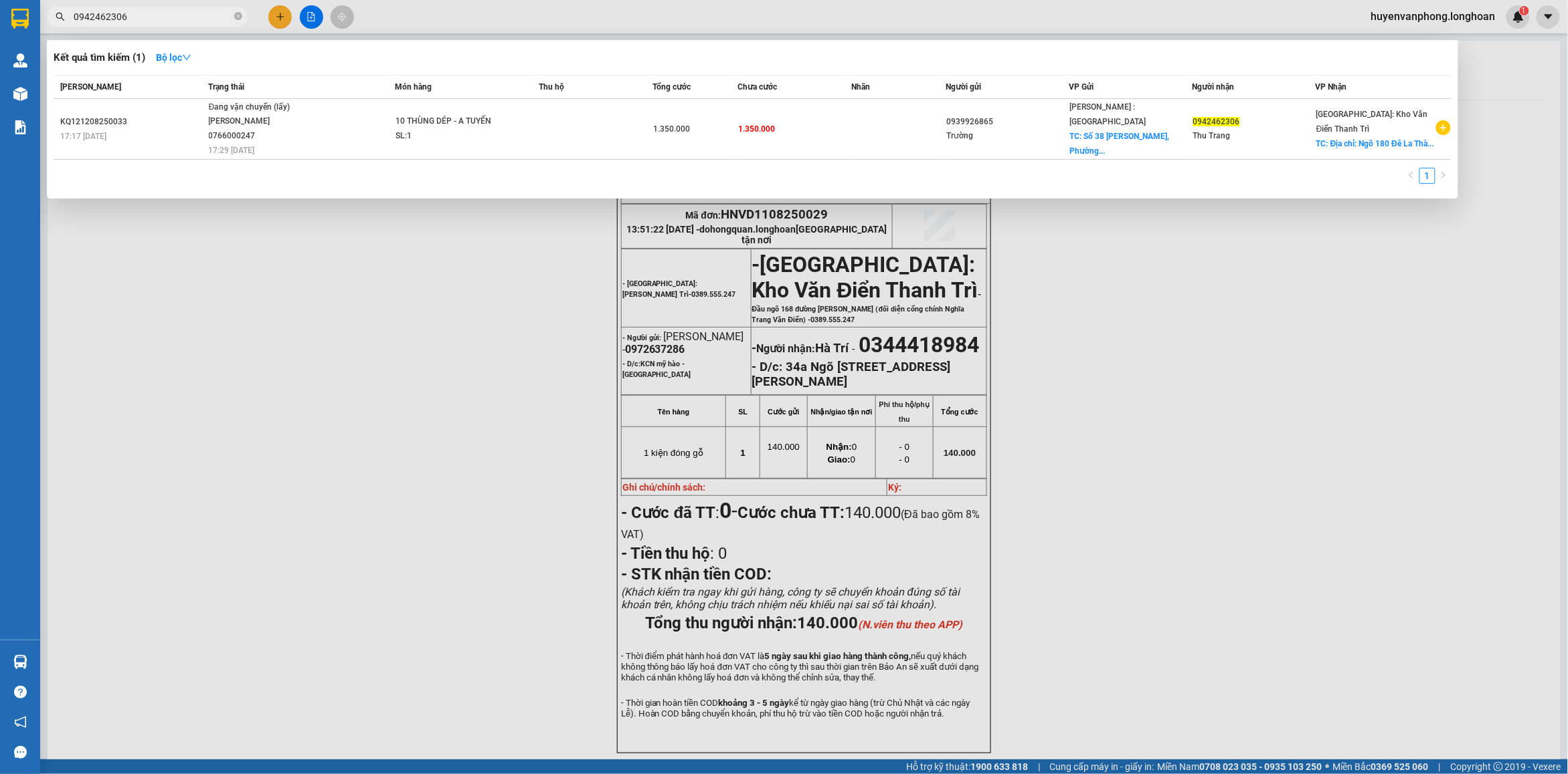
type input "0942462306"
drag, startPoint x: 235, startPoint y: 15, endPoint x: 202, endPoint y: 15, distance: 33.0
click at [225, 15] on span "0942462306" at bounding box center [147, 17] width 200 height 20
click at [199, 15] on input "0942462306" at bounding box center [153, 17] width 158 height 15
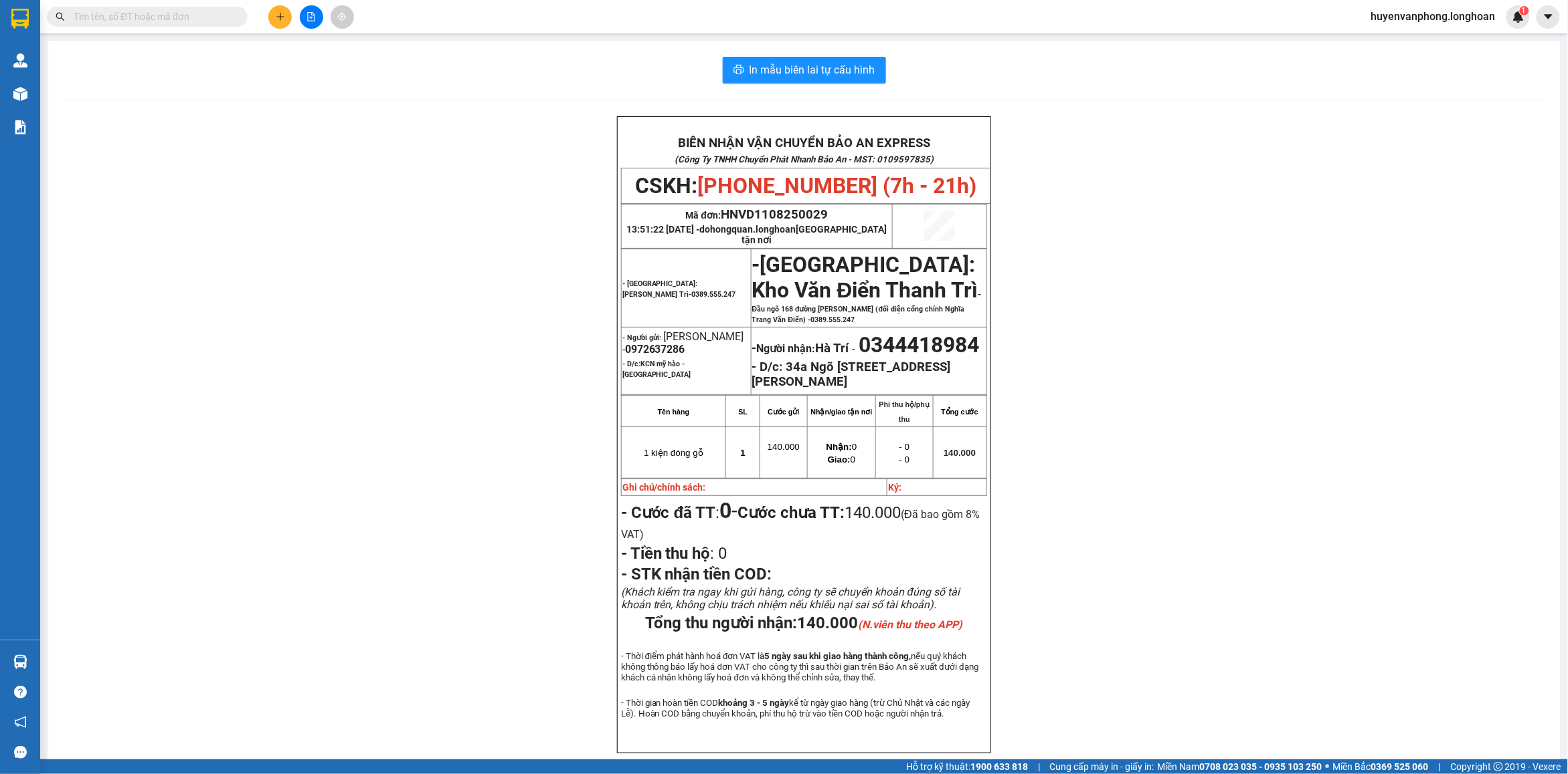
paste input "0364167201"
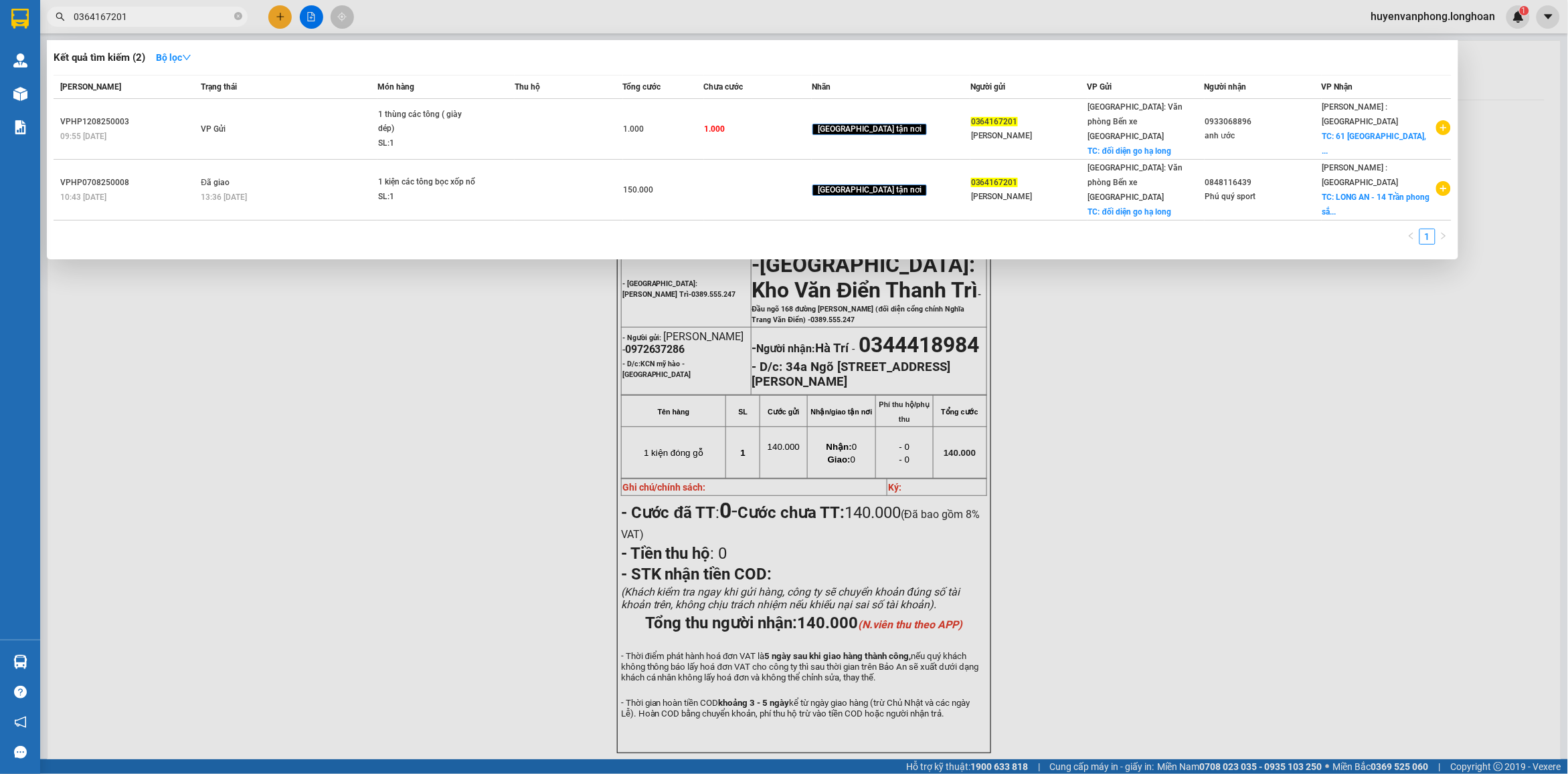
type input "0364167201"
click at [239, 14] on icon "close-circle" at bounding box center [238, 16] width 8 height 8
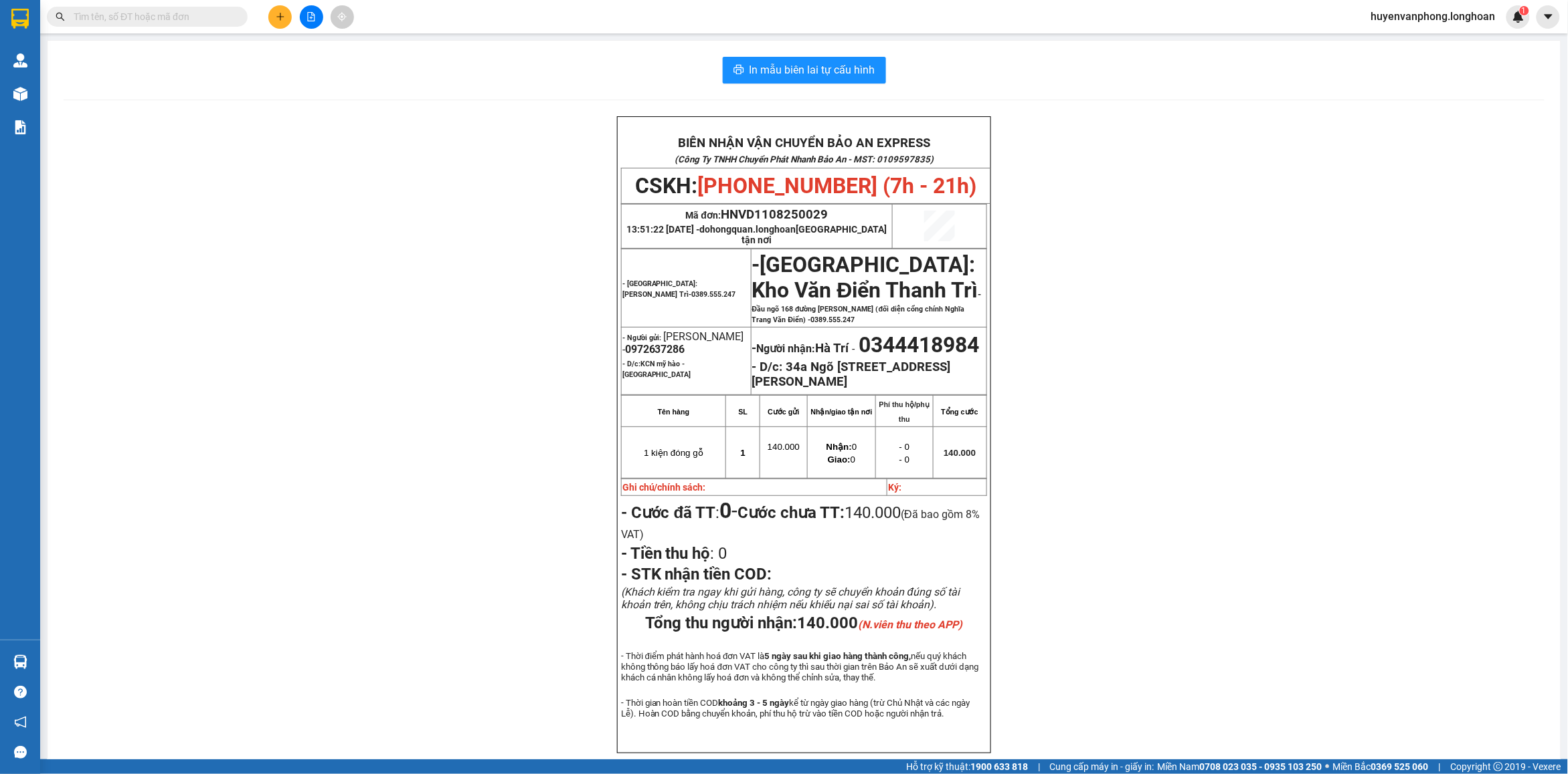
click at [151, 14] on input "text" at bounding box center [153, 17] width 158 height 15
paste input "0933068896"
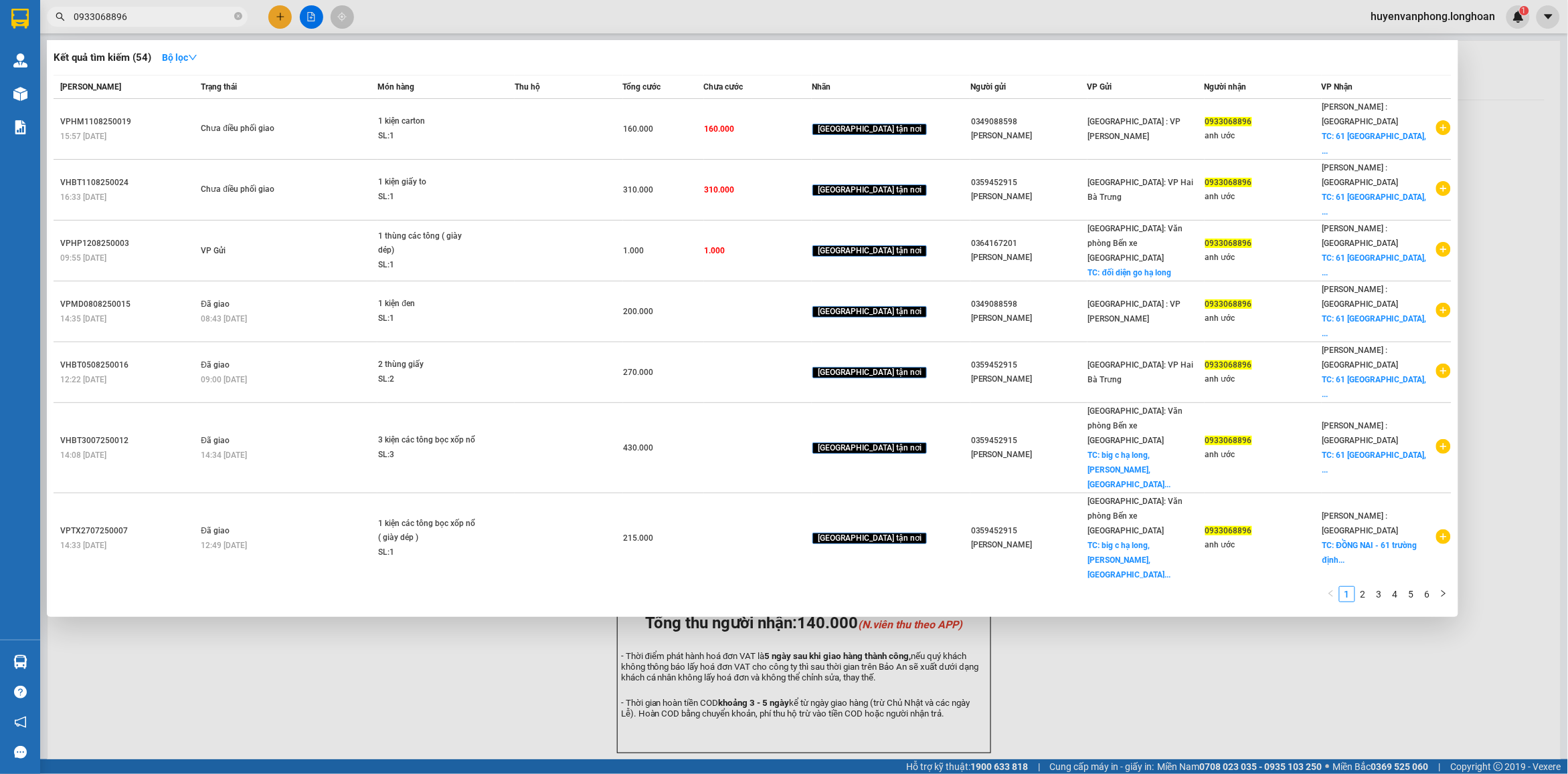
type input "0933068896"
click at [239, 15] on icon "close-circle" at bounding box center [238, 16] width 8 height 8
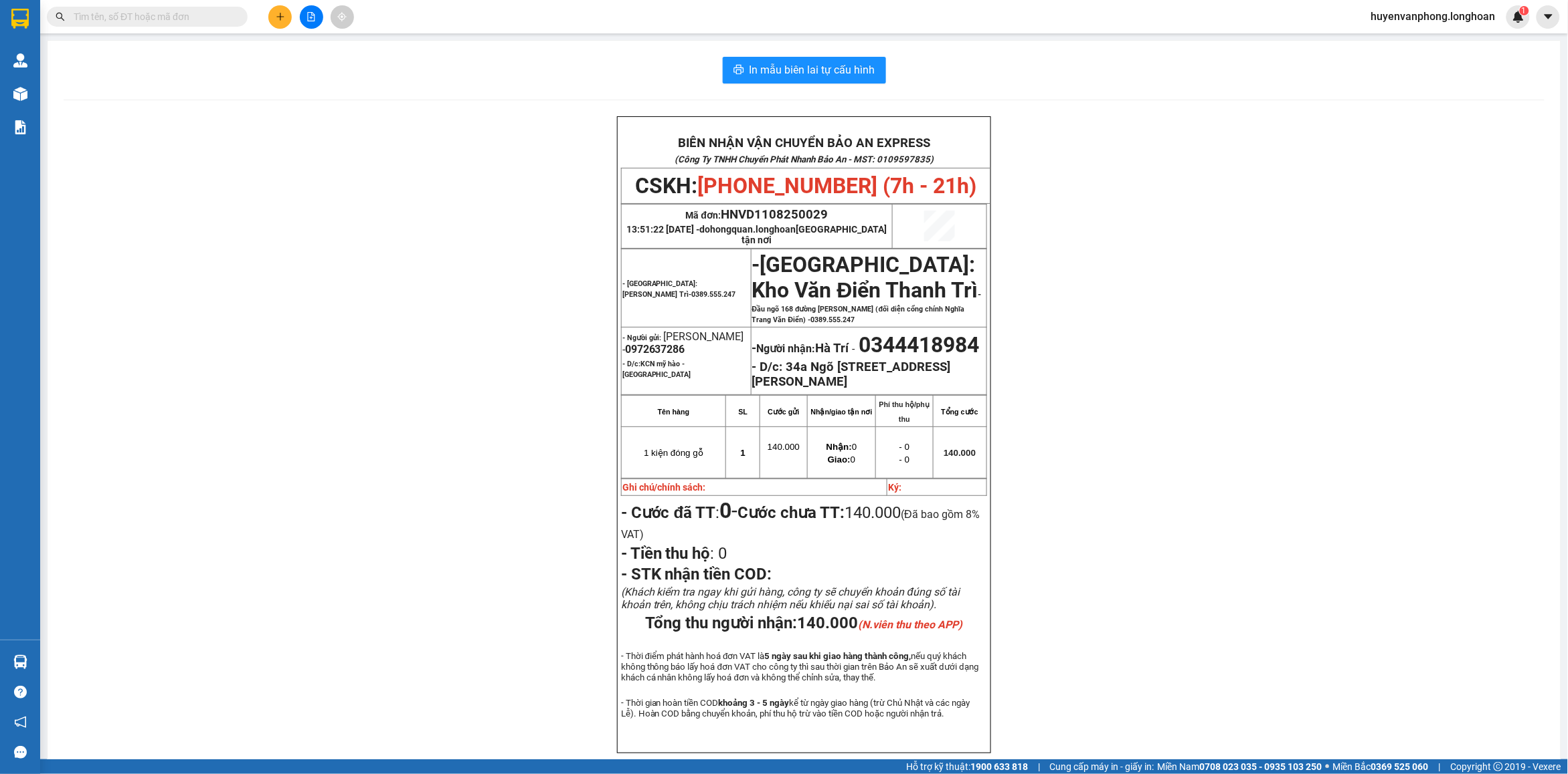
click at [175, 18] on input "text" at bounding box center [153, 17] width 158 height 15
paste input "0364167201"
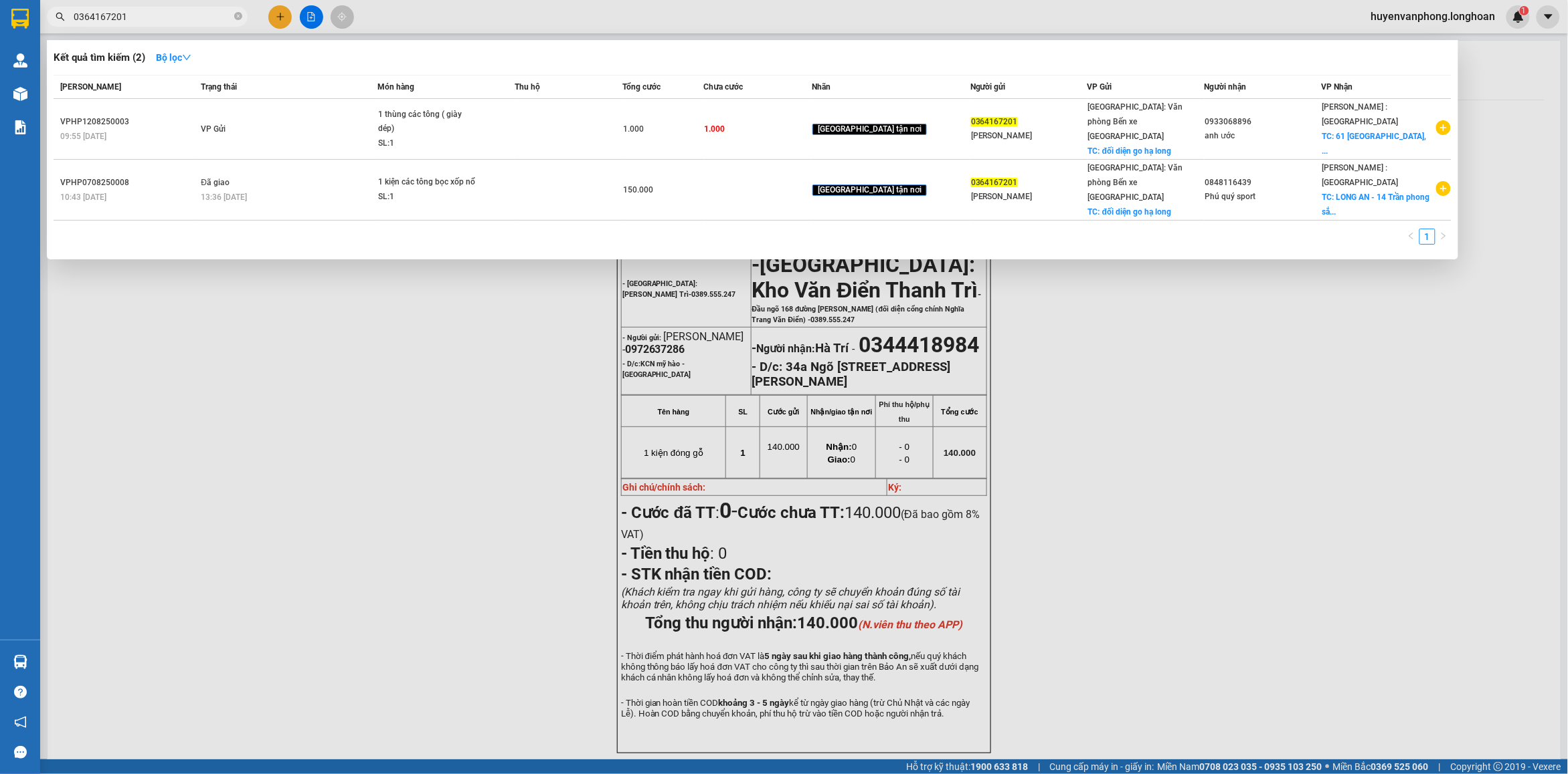
type input "0364167201"
